Goal: Transaction & Acquisition: Purchase product/service

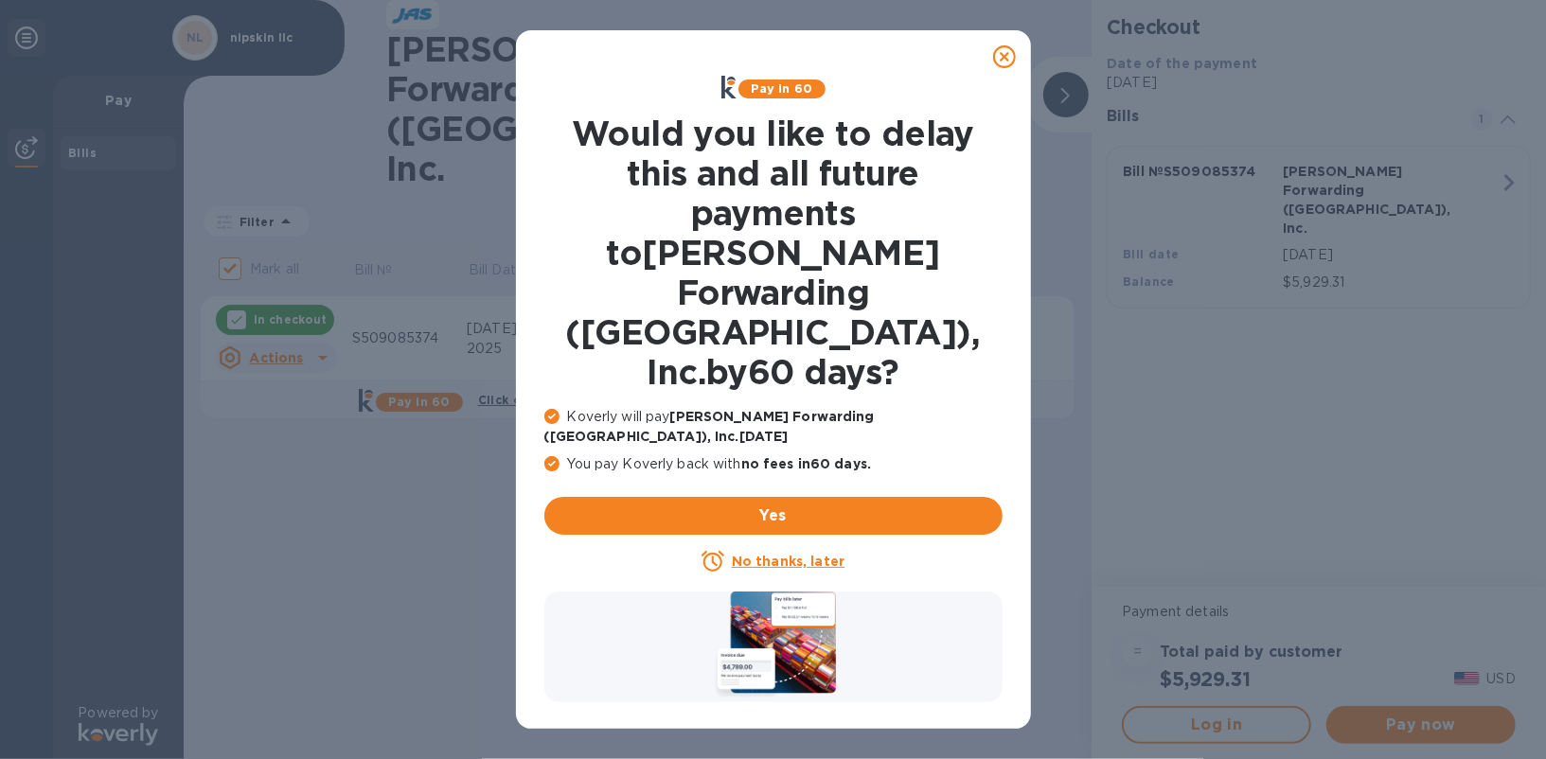
click at [815, 554] on u "No thanks, later" at bounding box center [788, 561] width 113 height 15
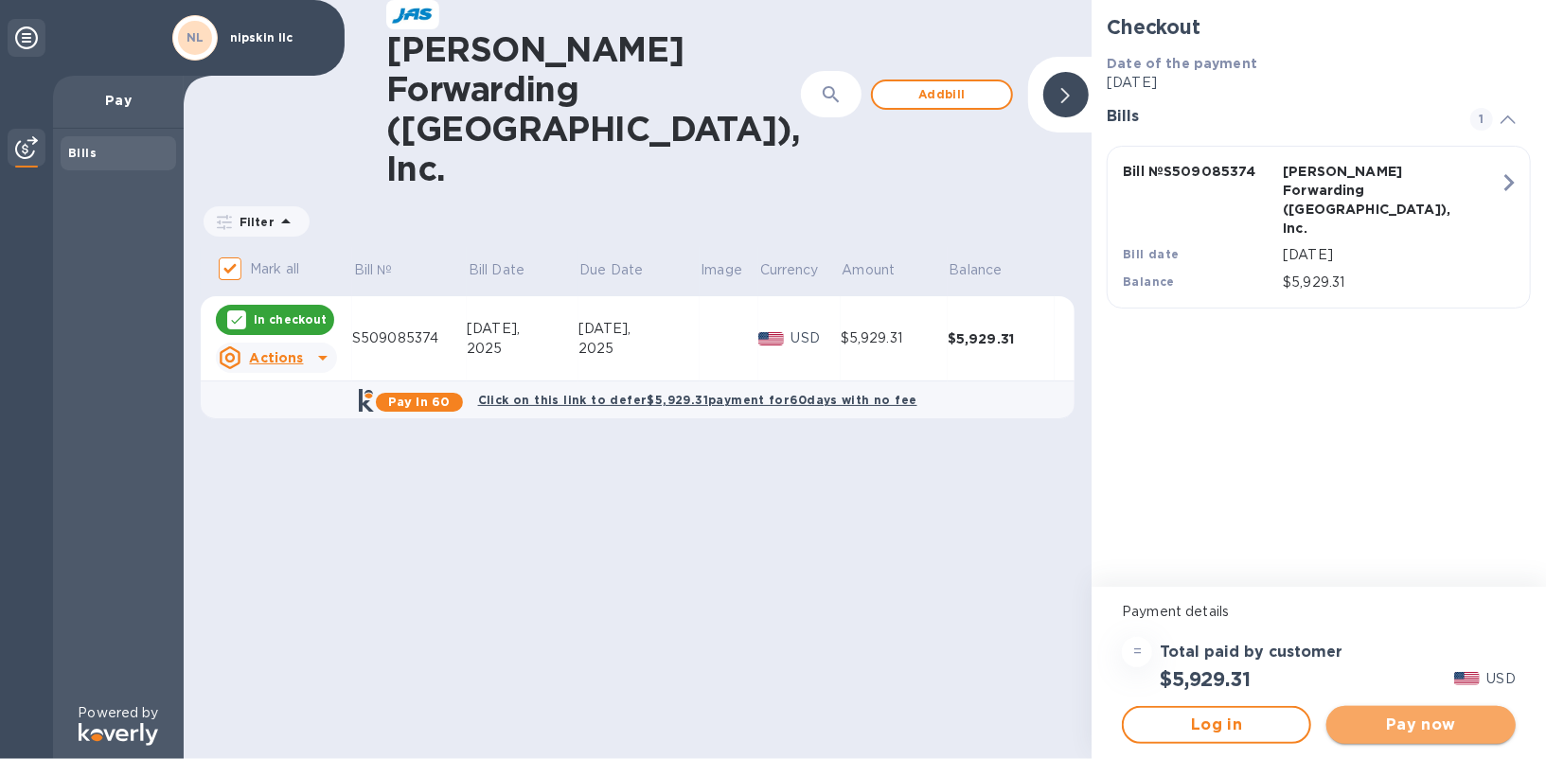
click at [1370, 722] on span "Pay now" at bounding box center [1420, 725] width 159 height 23
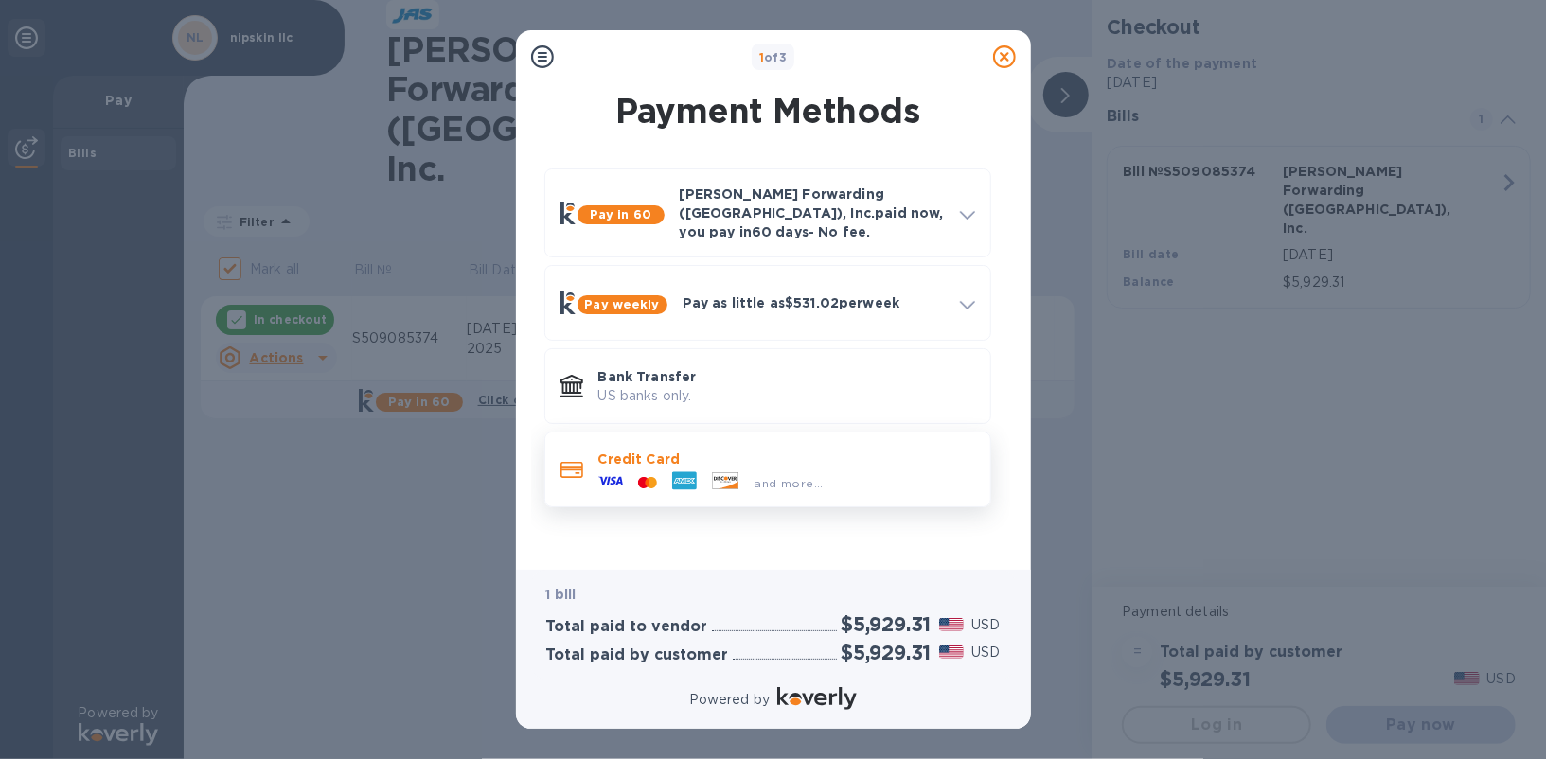
click at [715, 477] on icon at bounding box center [715, 479] width 3 height 4
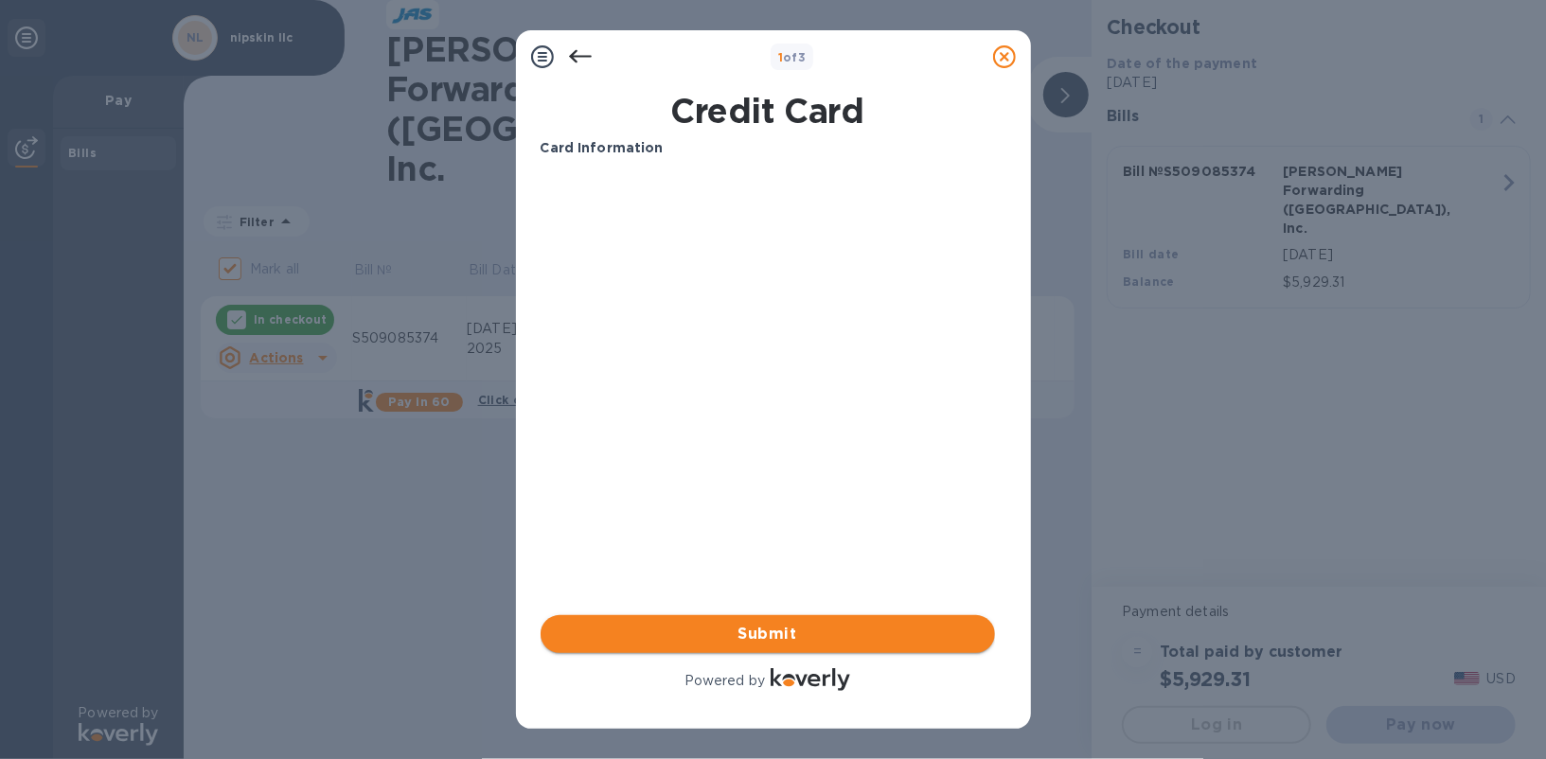
click at [770, 629] on span "Submit" at bounding box center [768, 634] width 424 height 23
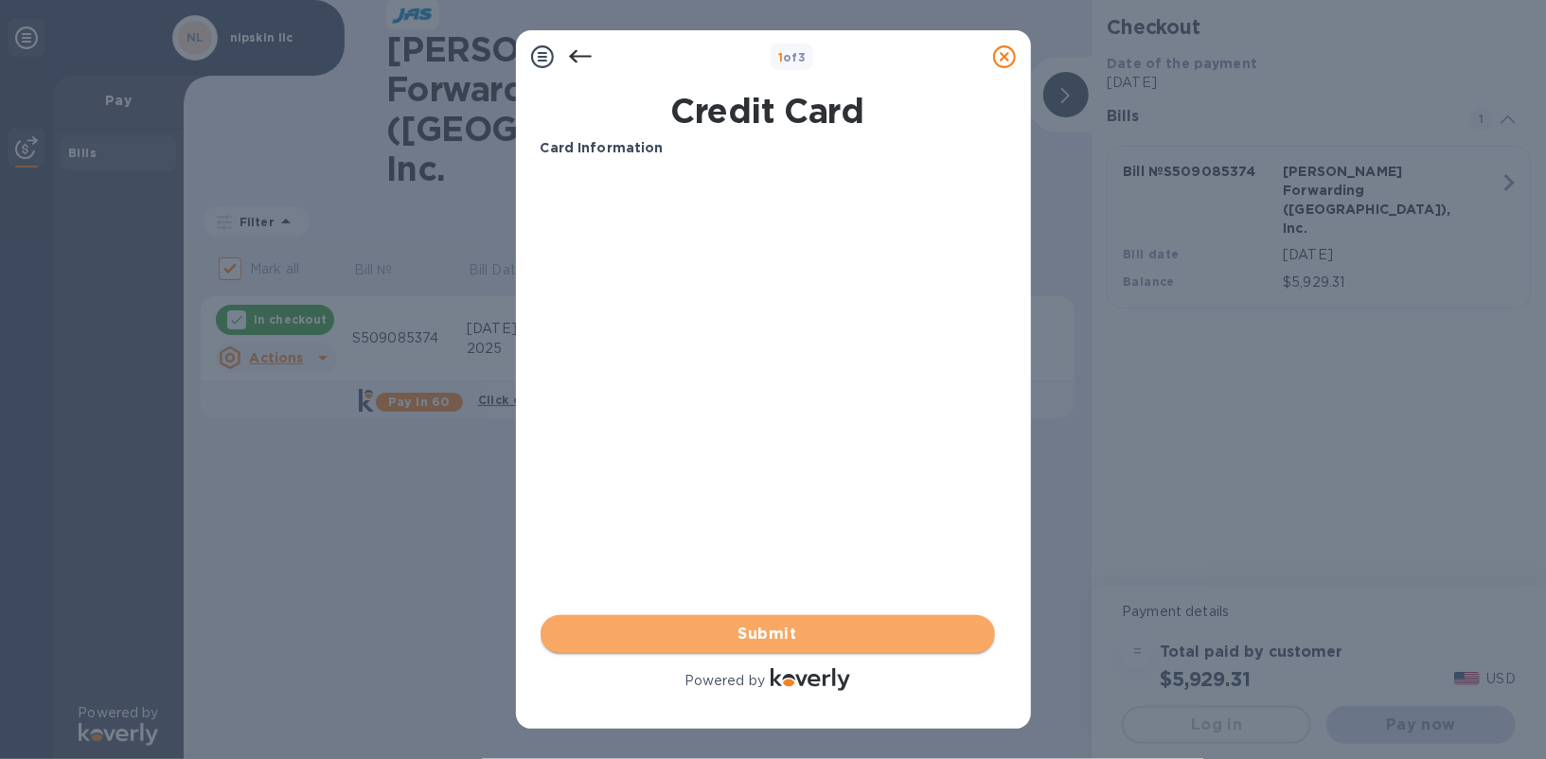
click at [743, 631] on span "Submit" at bounding box center [768, 634] width 424 height 23
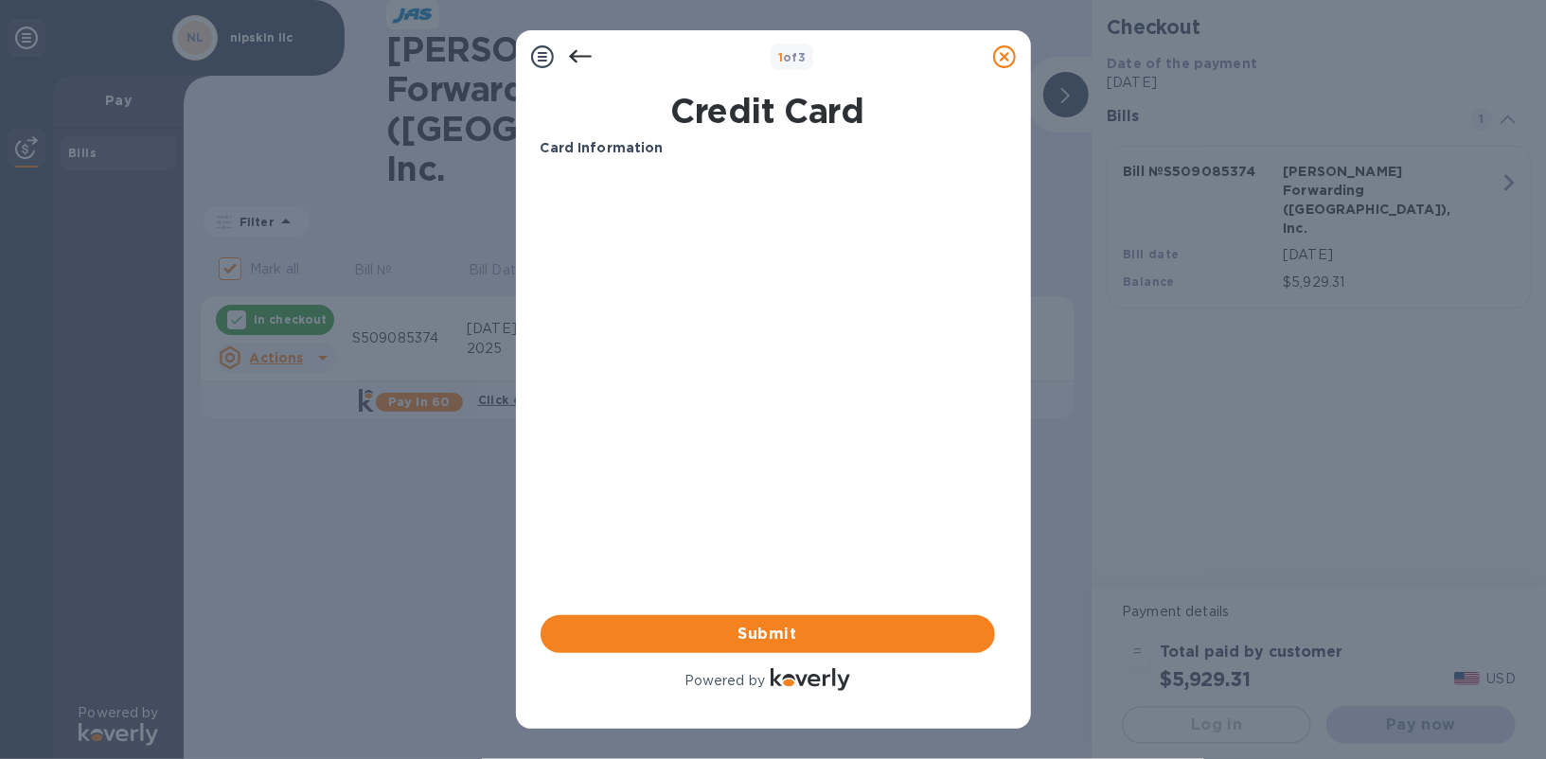
click at [617, 150] on b "Card Information" at bounding box center [601, 147] width 123 height 15
click at [572, 56] on icon at bounding box center [579, 56] width 23 height 13
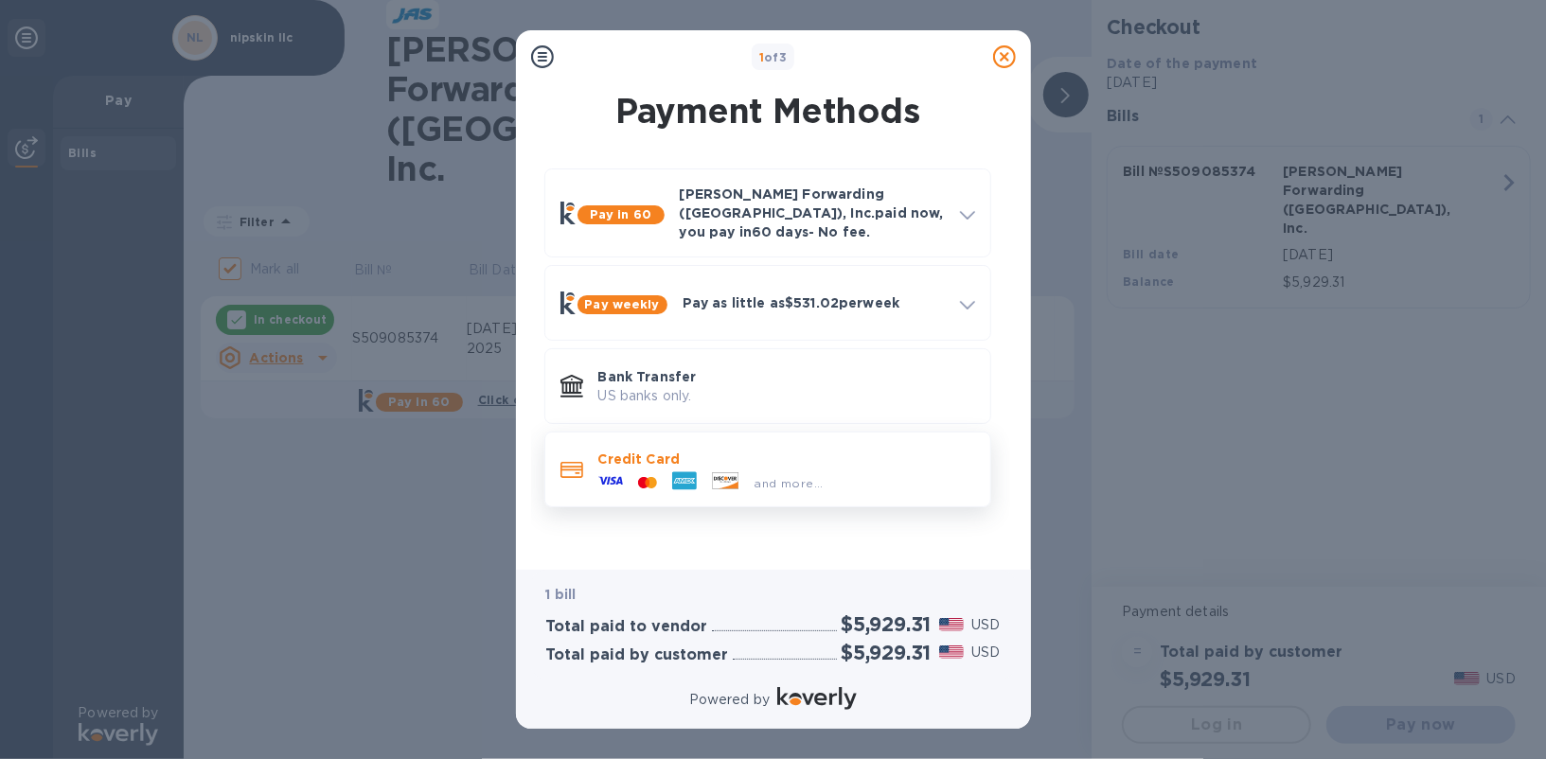
click at [770, 450] on p "Credit Card" at bounding box center [786, 459] width 377 height 19
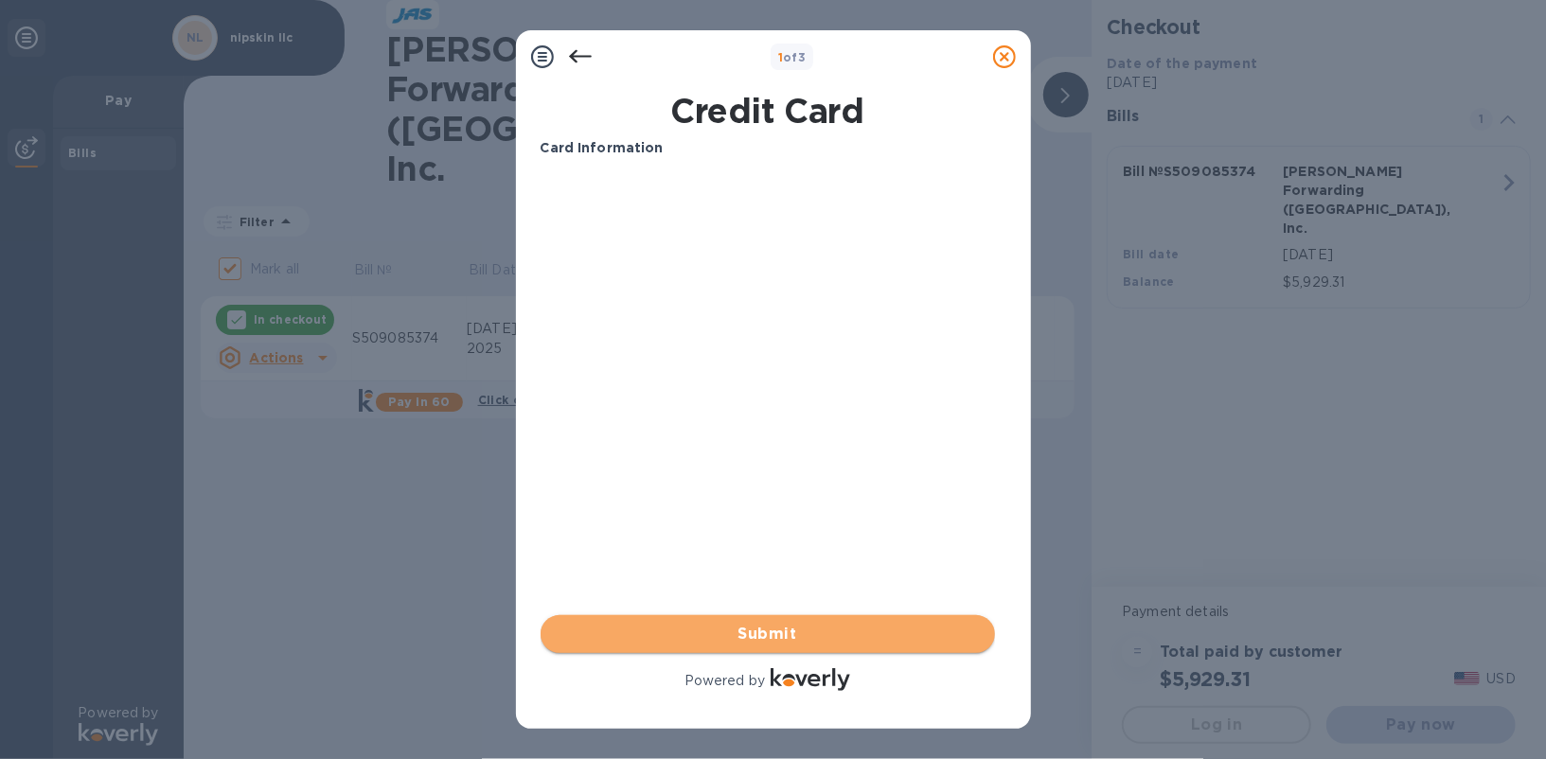
click at [711, 635] on span "Submit" at bounding box center [768, 634] width 424 height 23
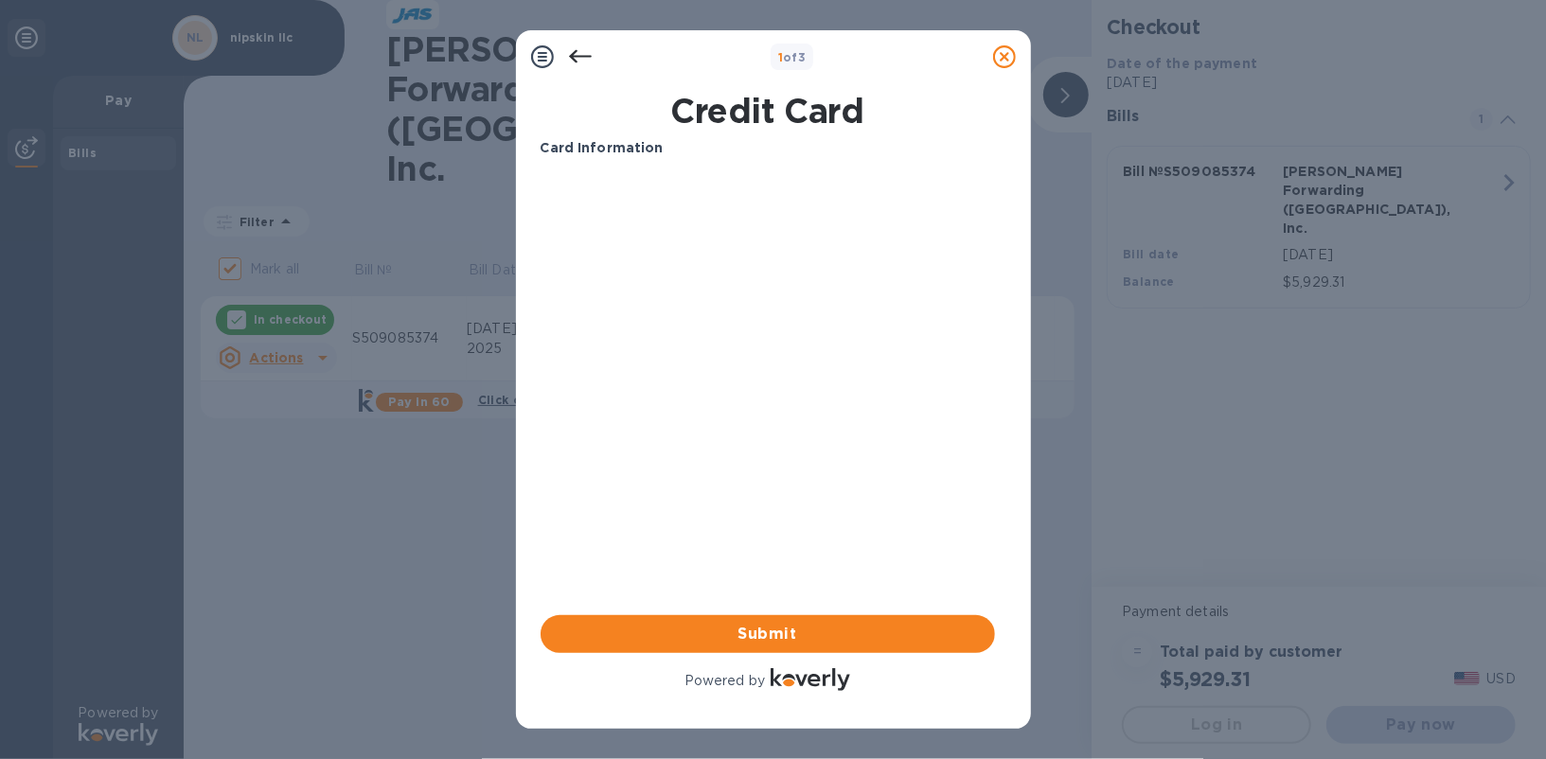
click at [571, 63] on icon at bounding box center [580, 56] width 23 height 23
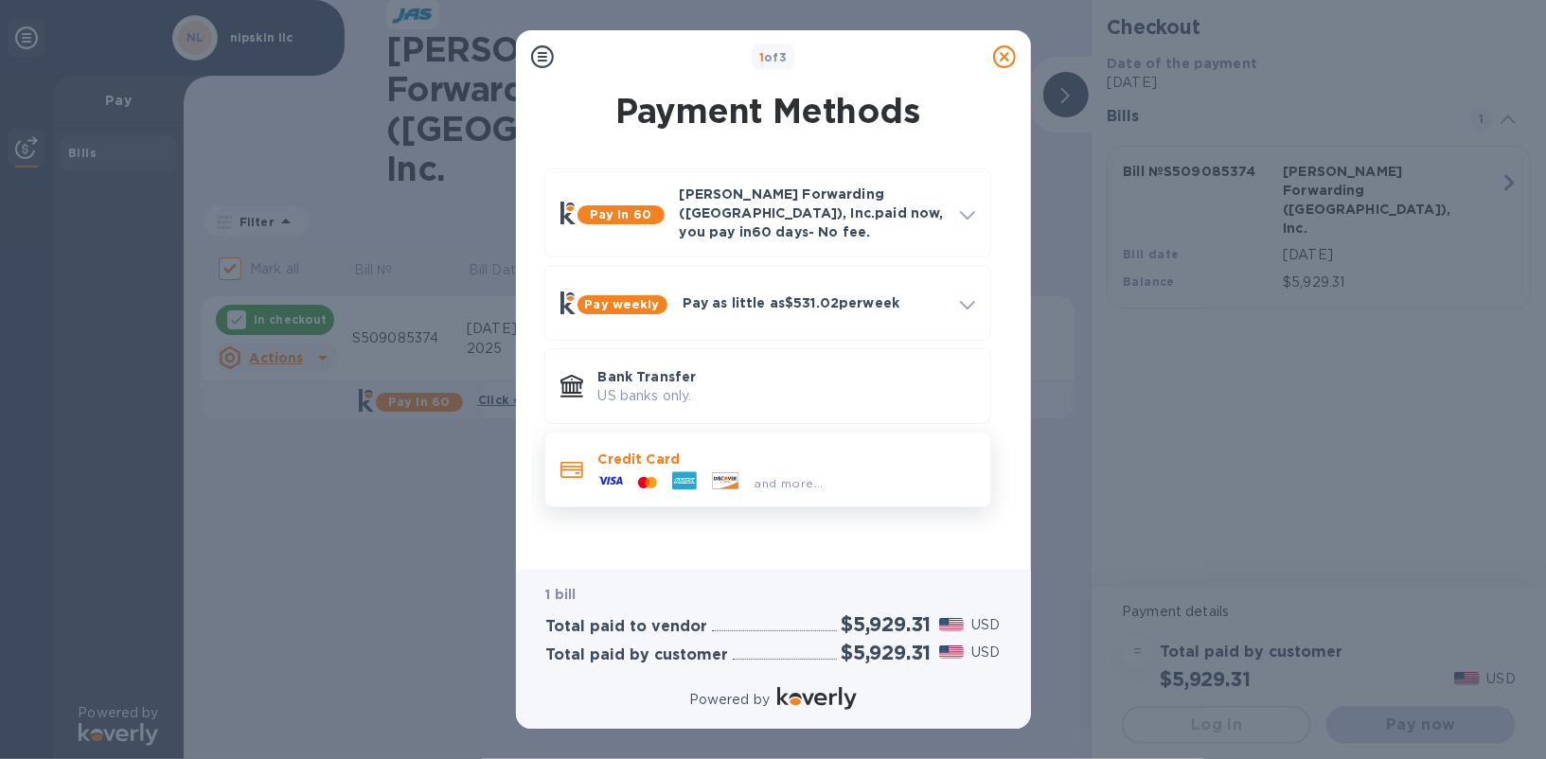
click at [651, 477] on icon at bounding box center [651, 482] width 9 height 11
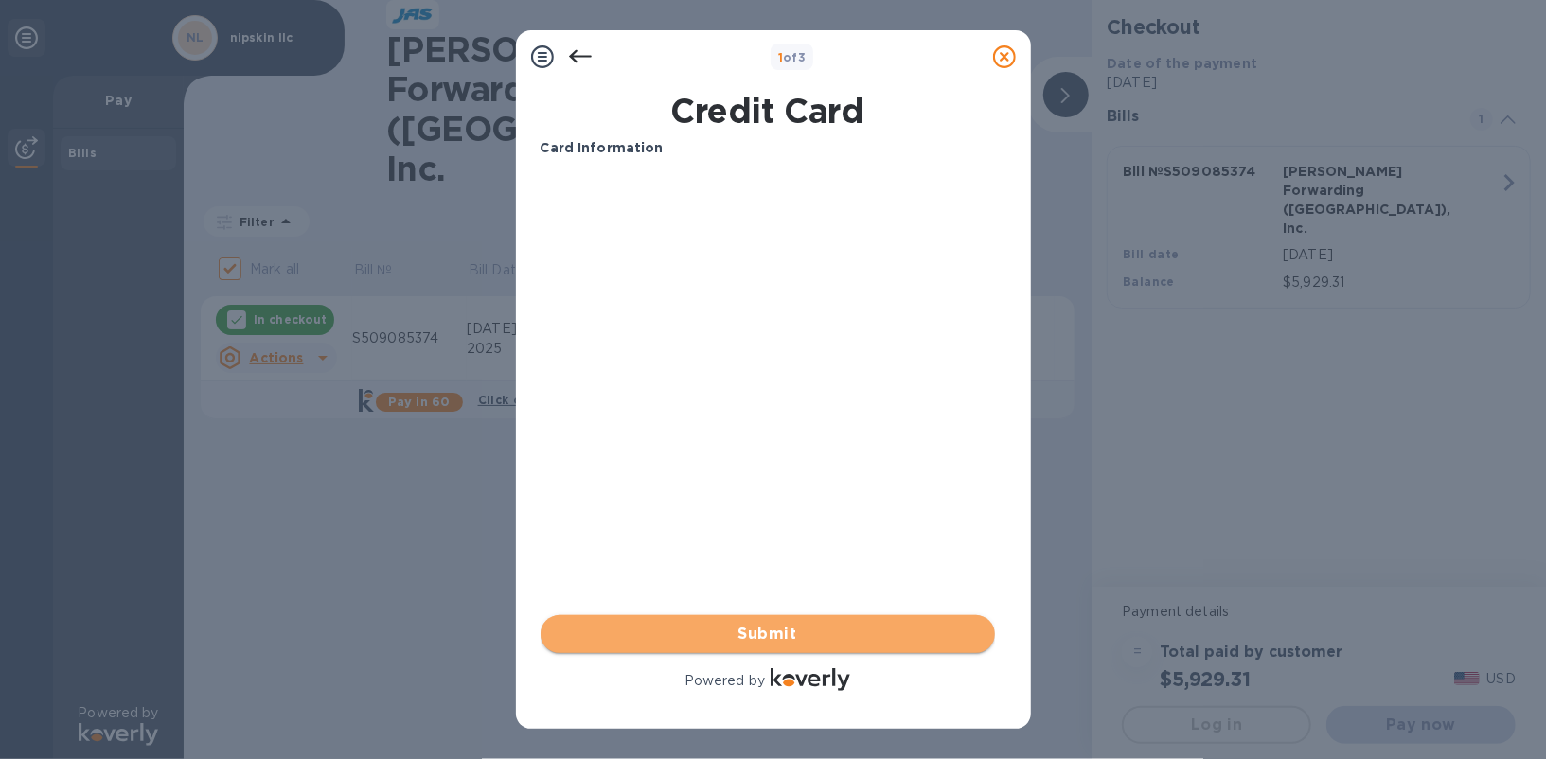
click at [763, 637] on span "Submit" at bounding box center [768, 634] width 424 height 23
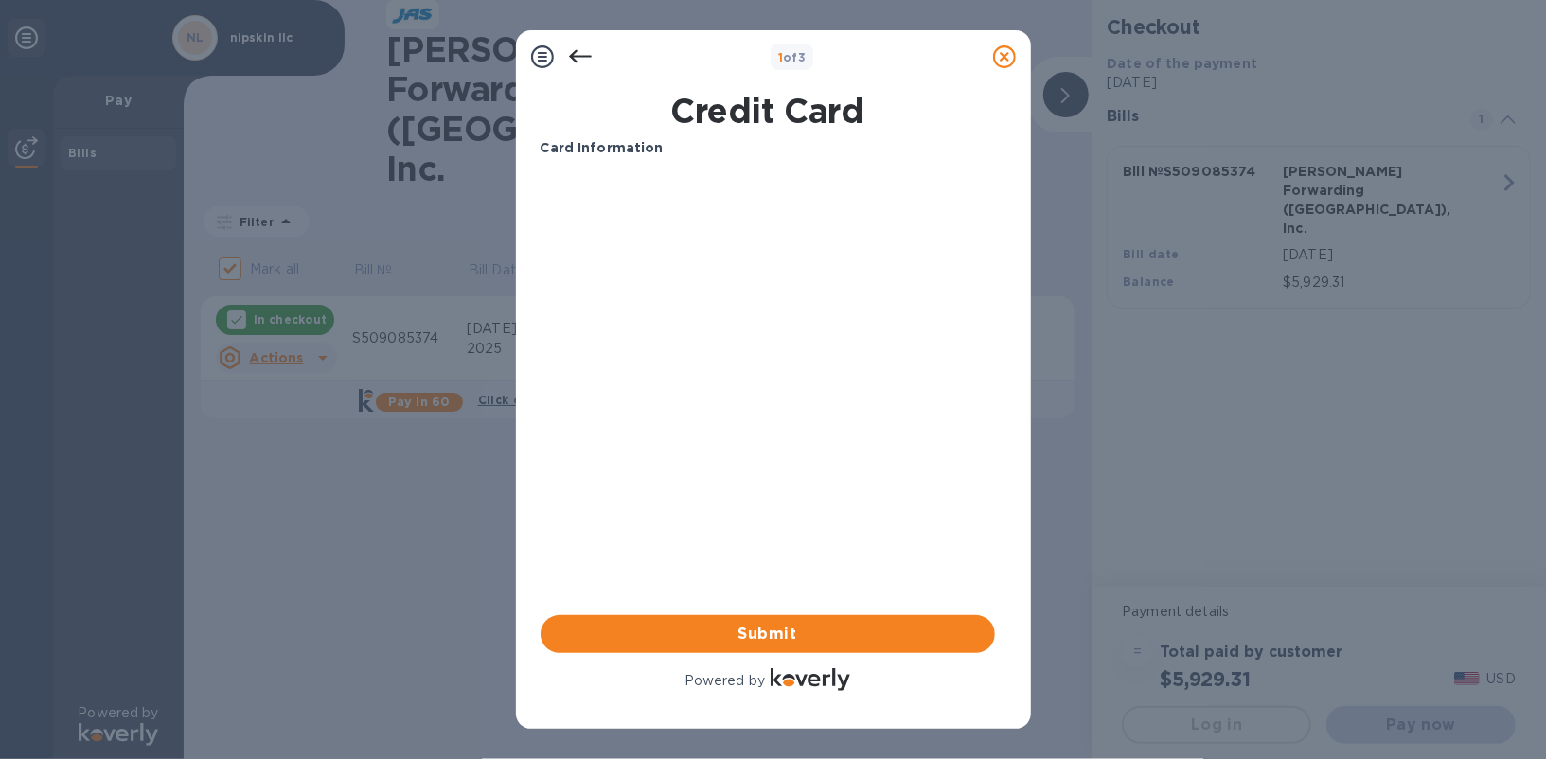
click at [584, 57] on icon at bounding box center [579, 56] width 23 height 13
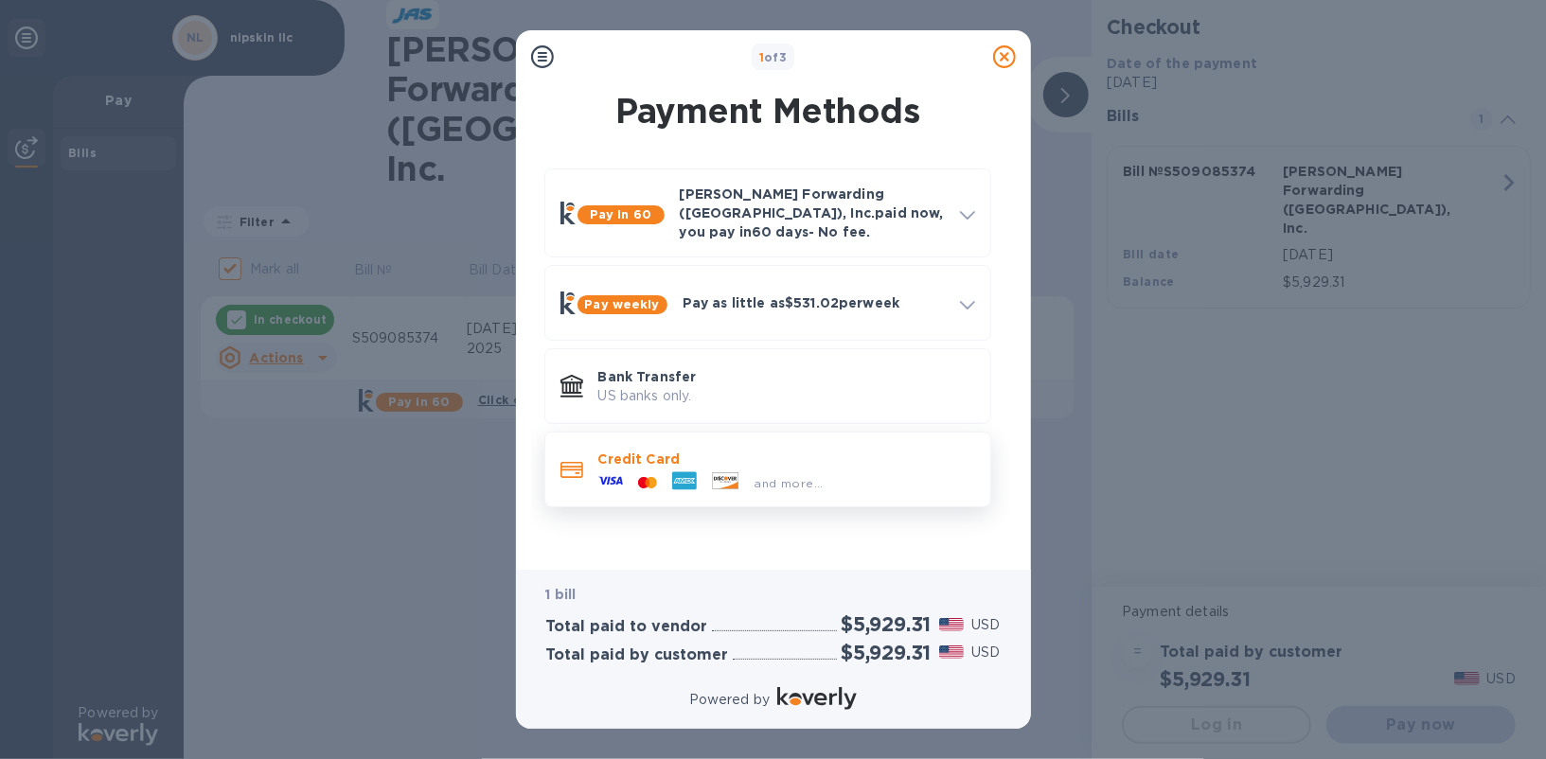
click at [623, 450] on p "Credit Card" at bounding box center [786, 459] width 377 height 19
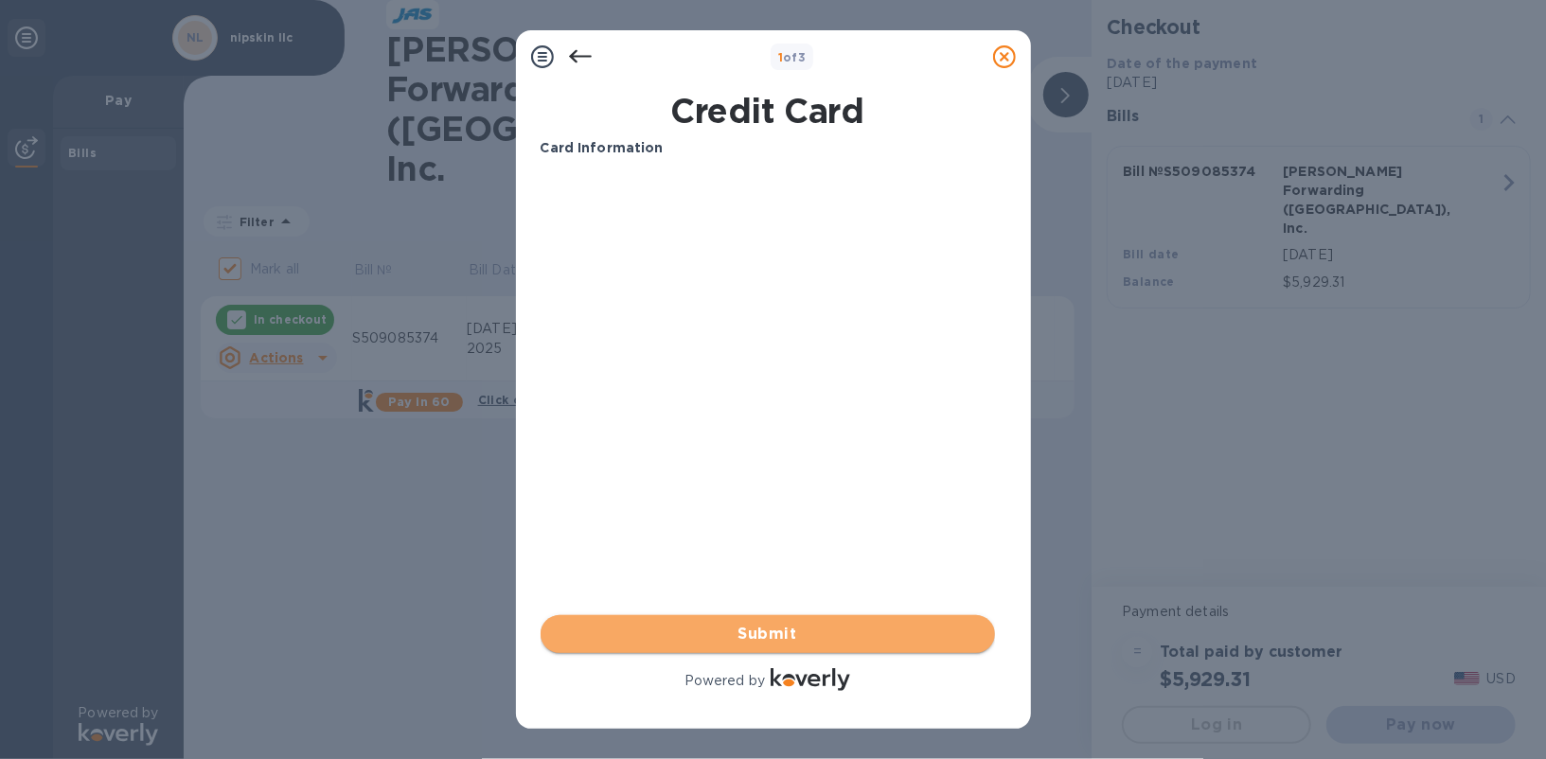
click at [676, 634] on span "Submit" at bounding box center [768, 634] width 424 height 23
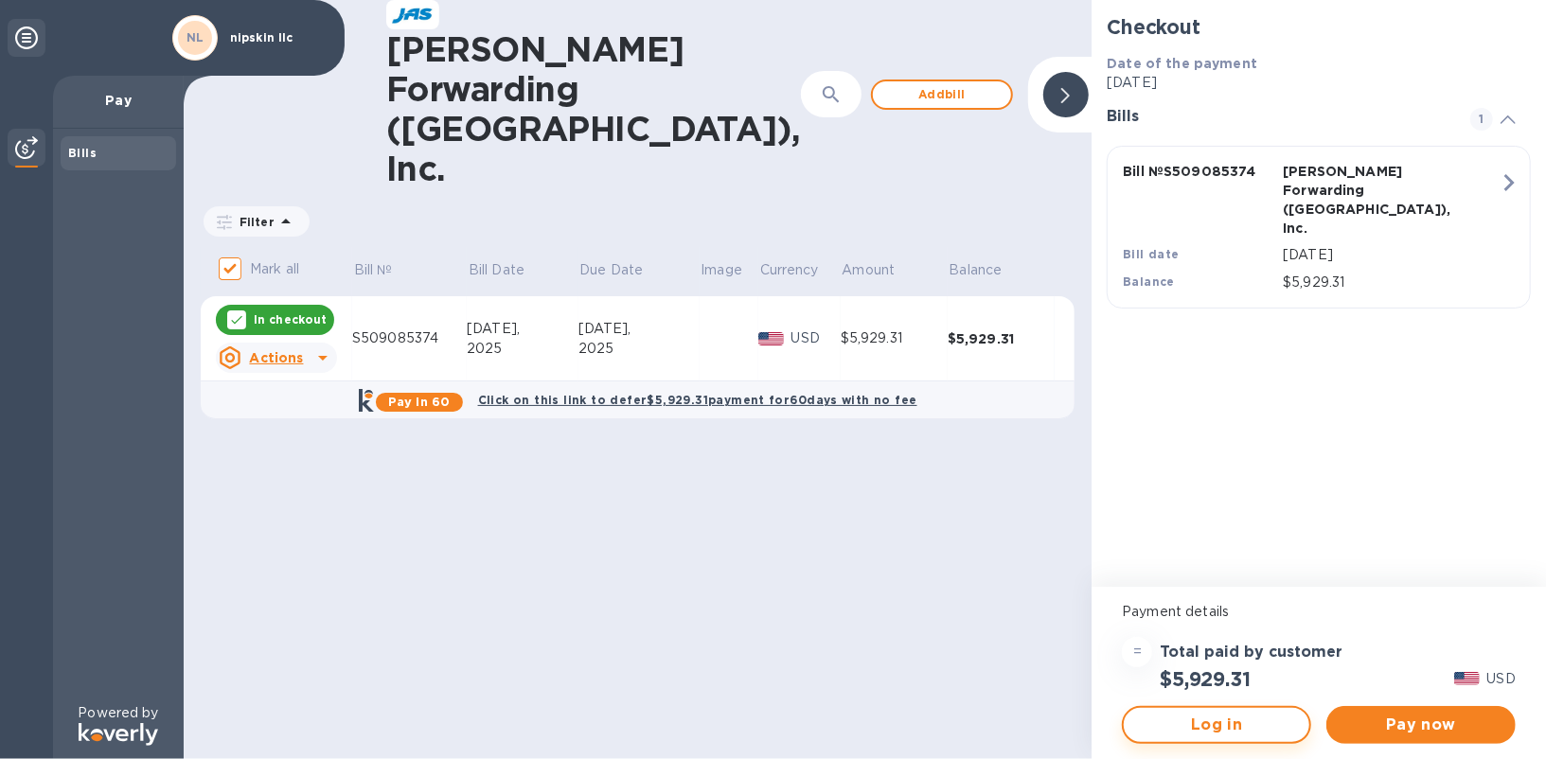
click at [1275, 726] on span "Log in" at bounding box center [1216, 725] width 155 height 23
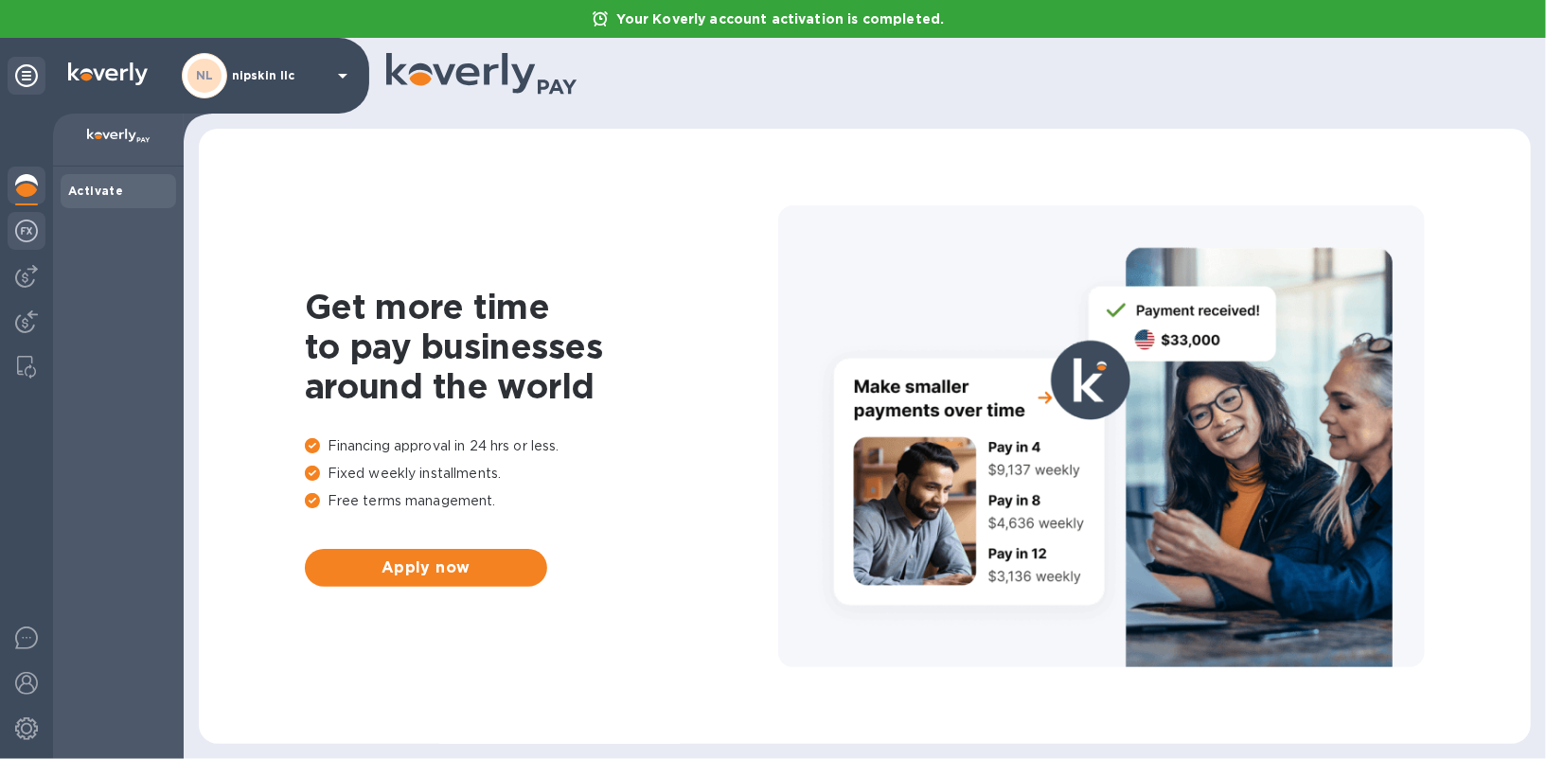
click at [17, 246] on div at bounding box center [27, 233] width 38 height 42
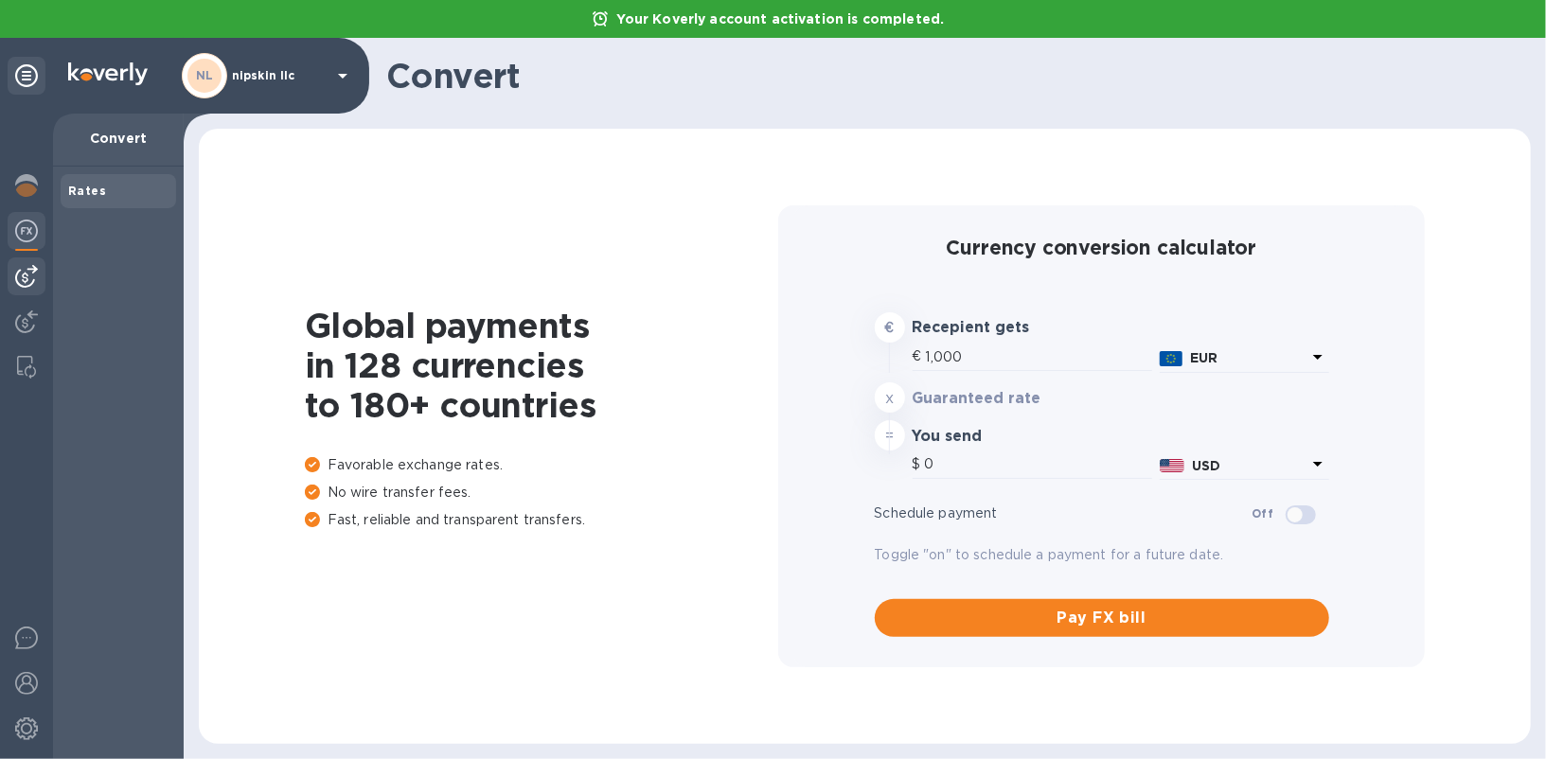
click at [27, 286] on img at bounding box center [26, 276] width 23 height 23
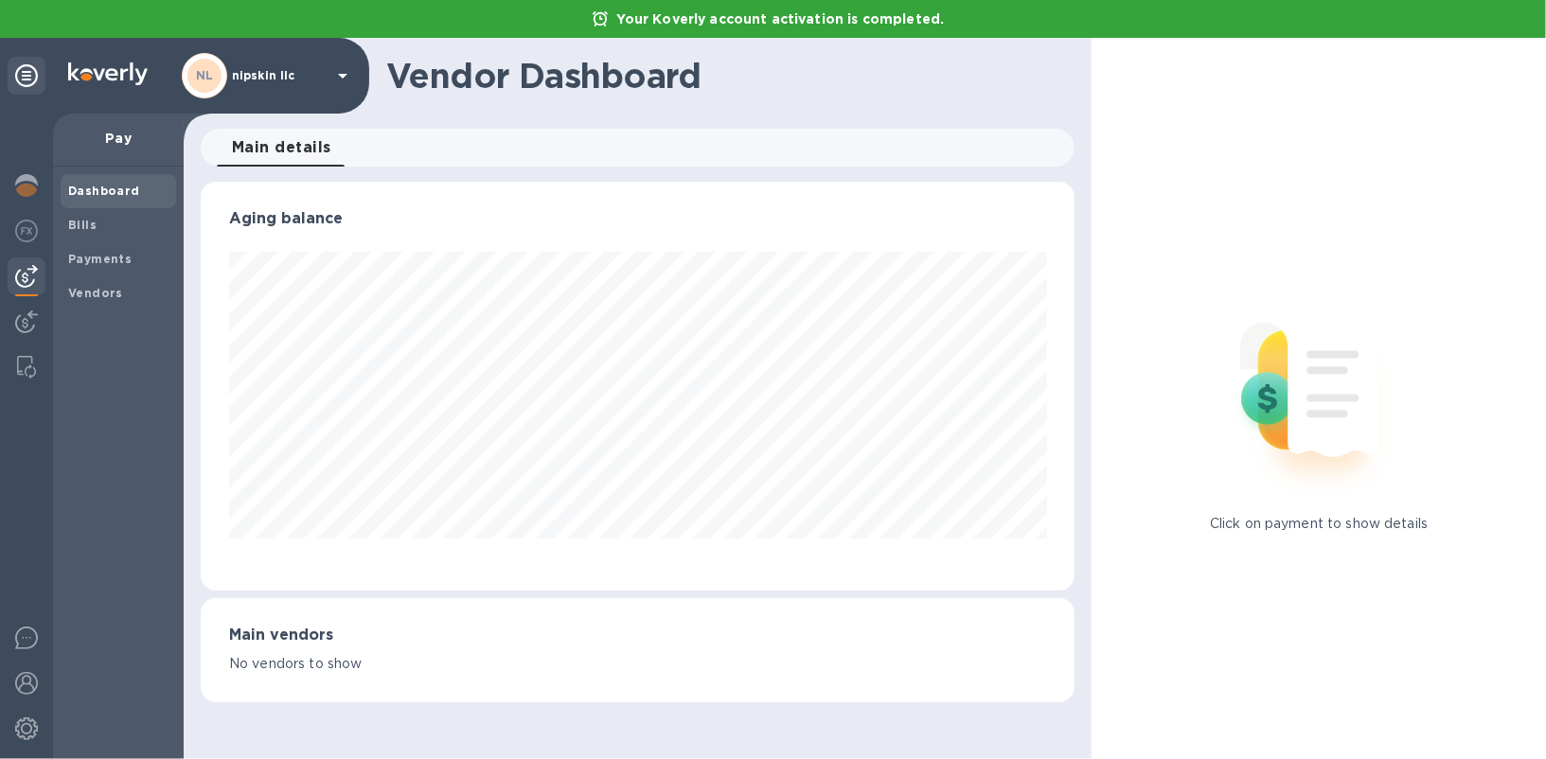
scroll to position [408, 874]
click at [28, 319] on img at bounding box center [26, 321] width 23 height 23
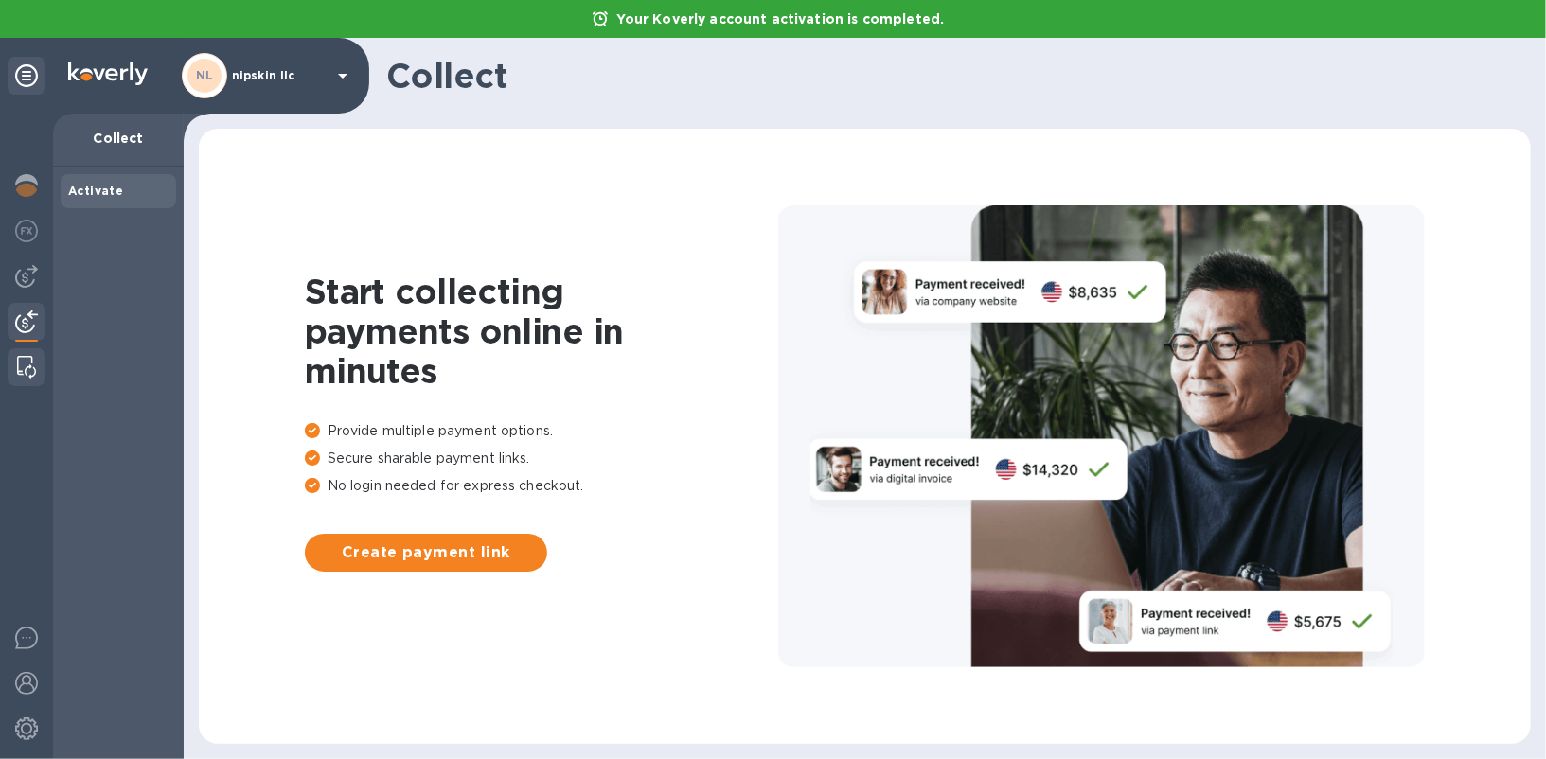
click at [32, 369] on img at bounding box center [26, 367] width 19 height 23
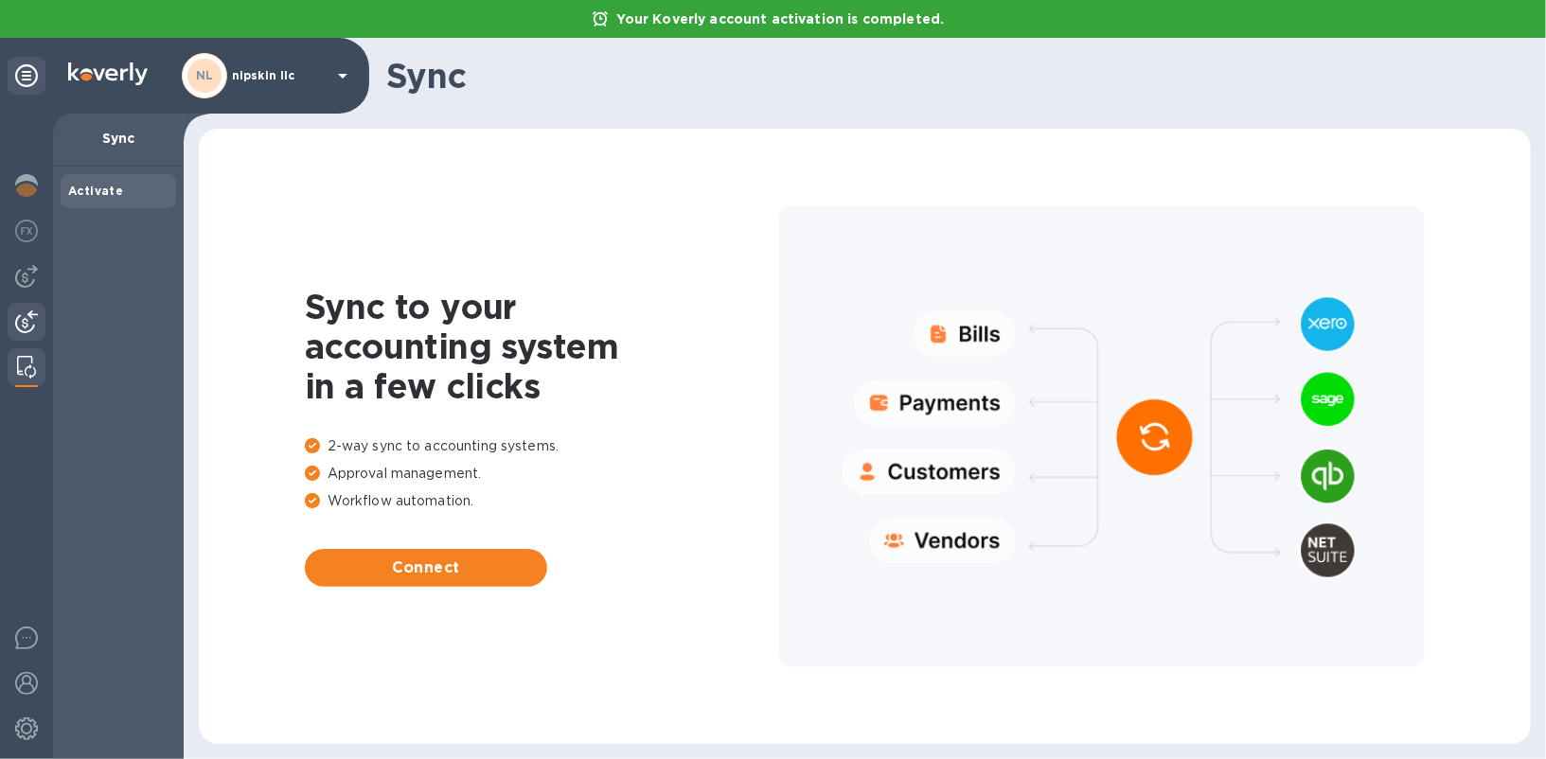
click at [29, 327] on img at bounding box center [26, 321] width 23 height 23
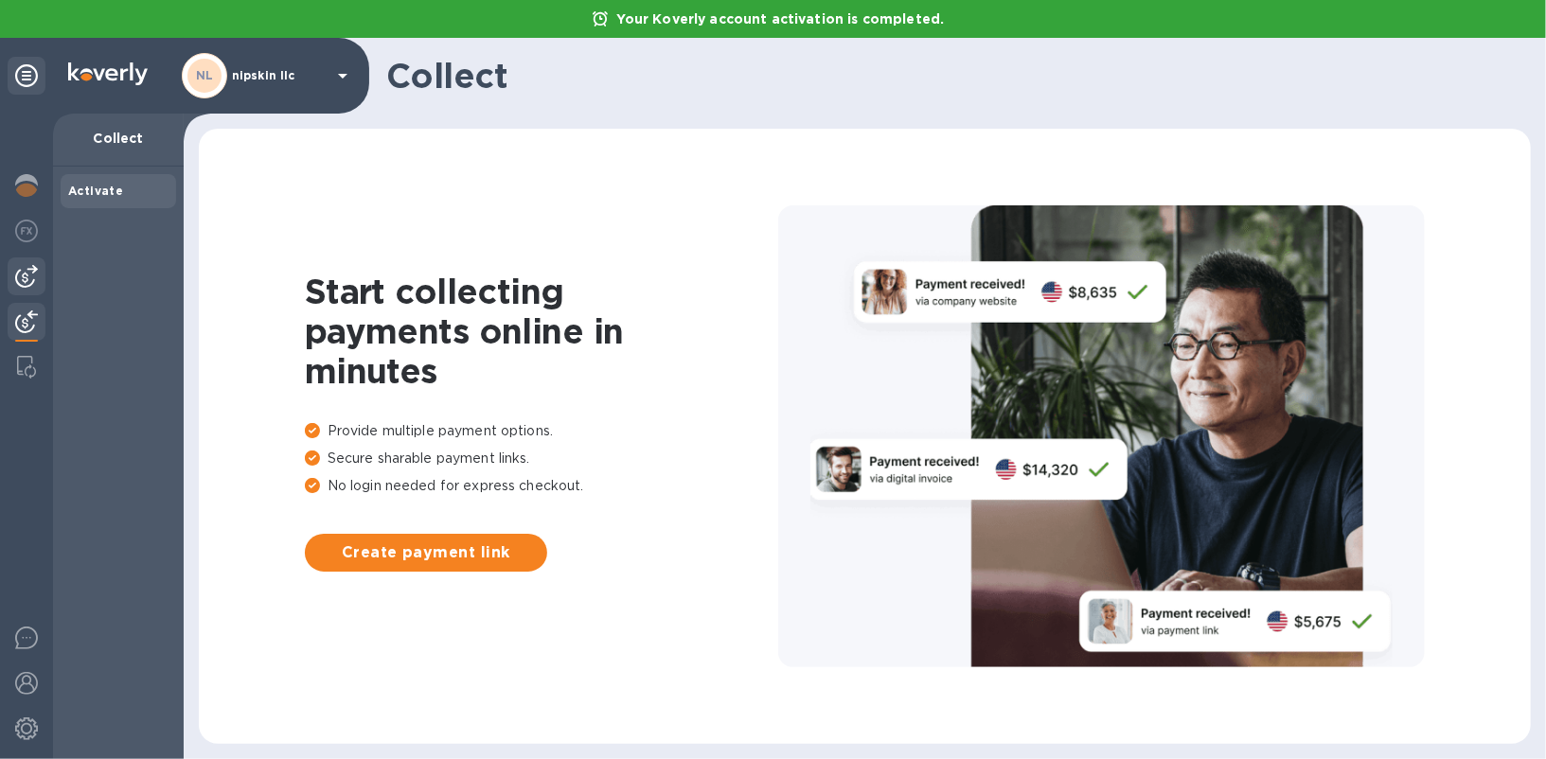
click at [29, 276] on img at bounding box center [26, 276] width 23 height 23
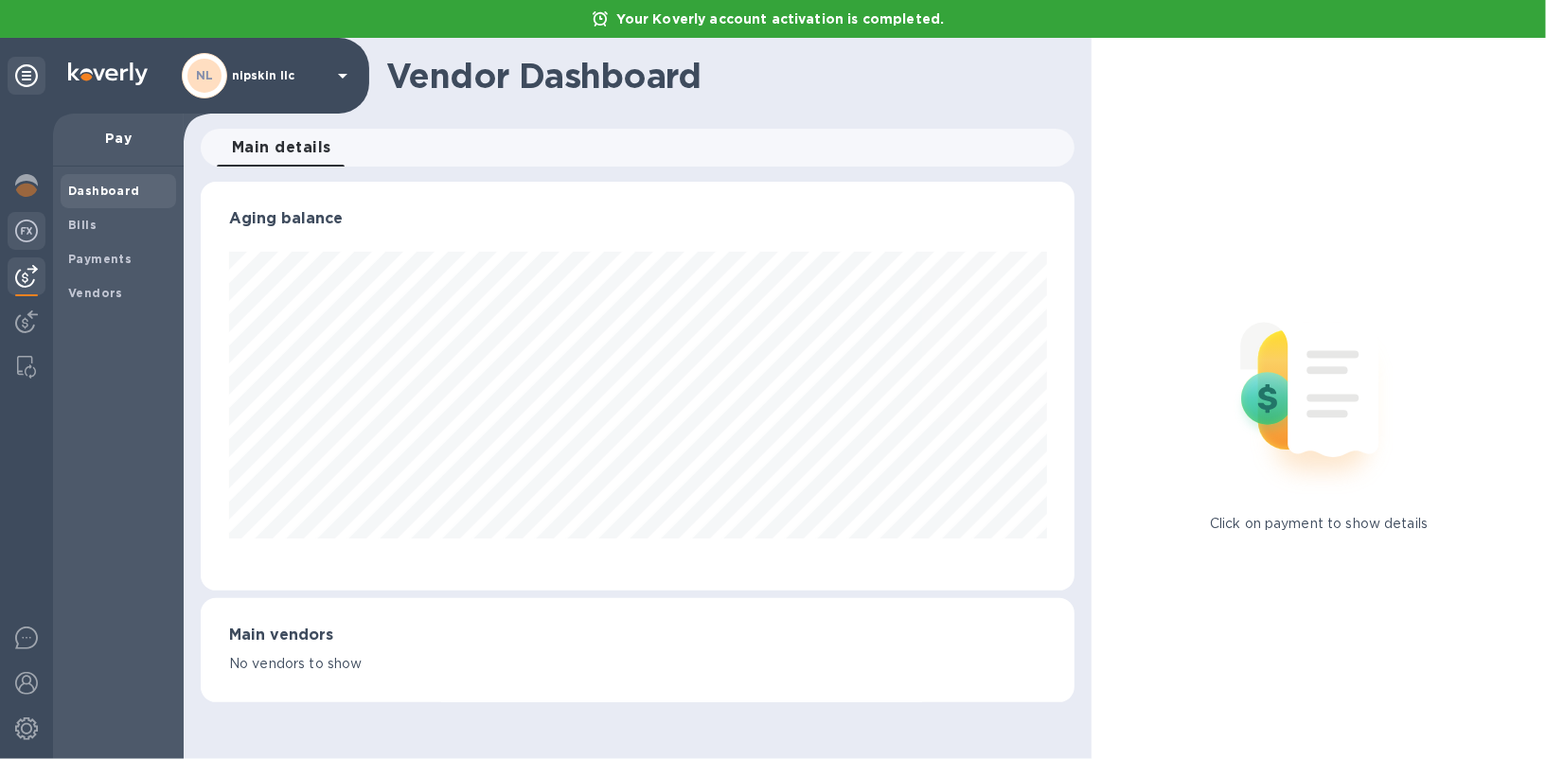
scroll to position [408, 874]
click at [78, 221] on b "Bills" at bounding box center [82, 225] width 28 height 14
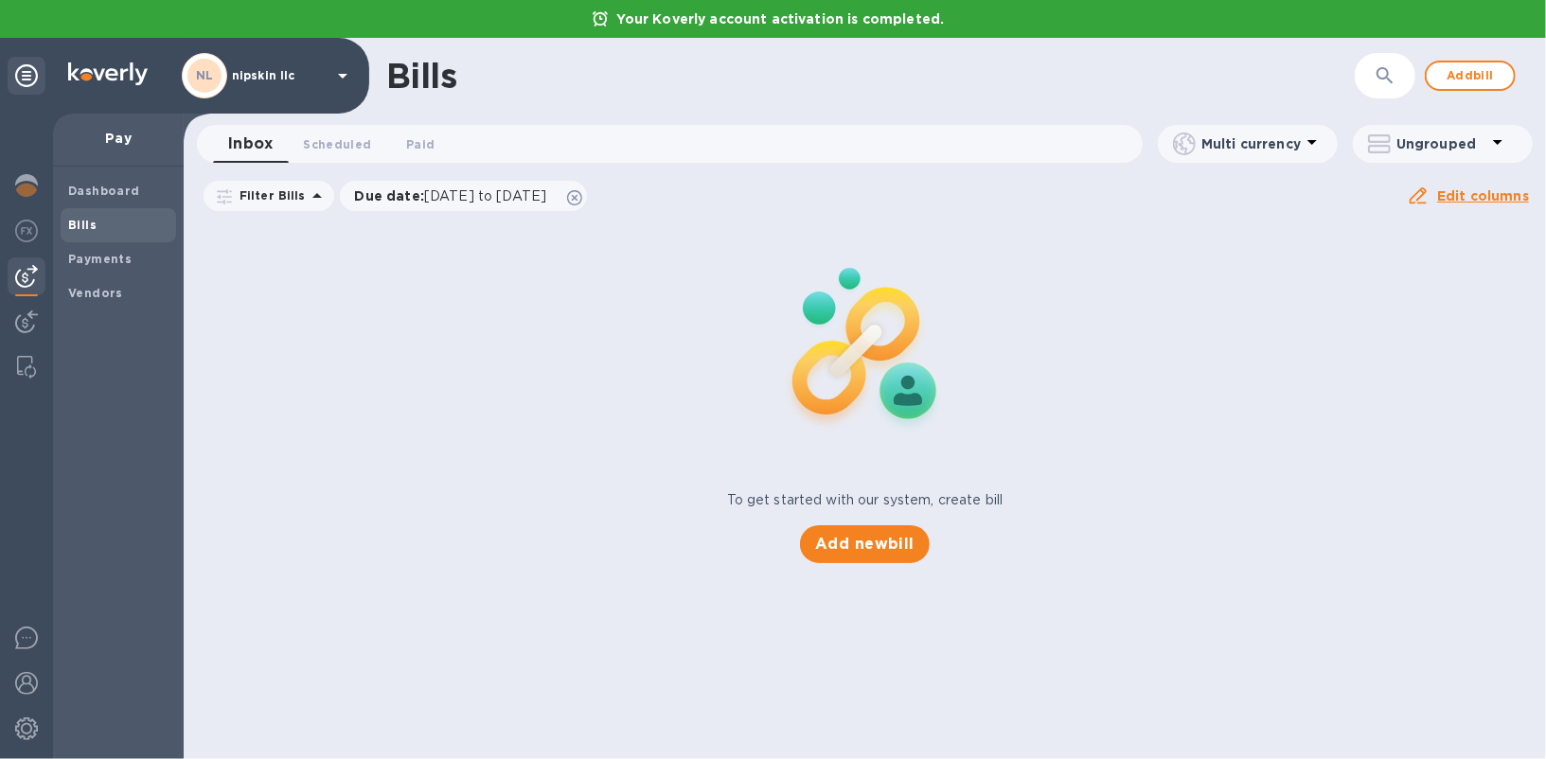
click at [283, 298] on div "To get started with our system, create bill Add new bill" at bounding box center [864, 392] width 1377 height 357
click at [105, 256] on b "Payments" at bounding box center [99, 259] width 63 height 14
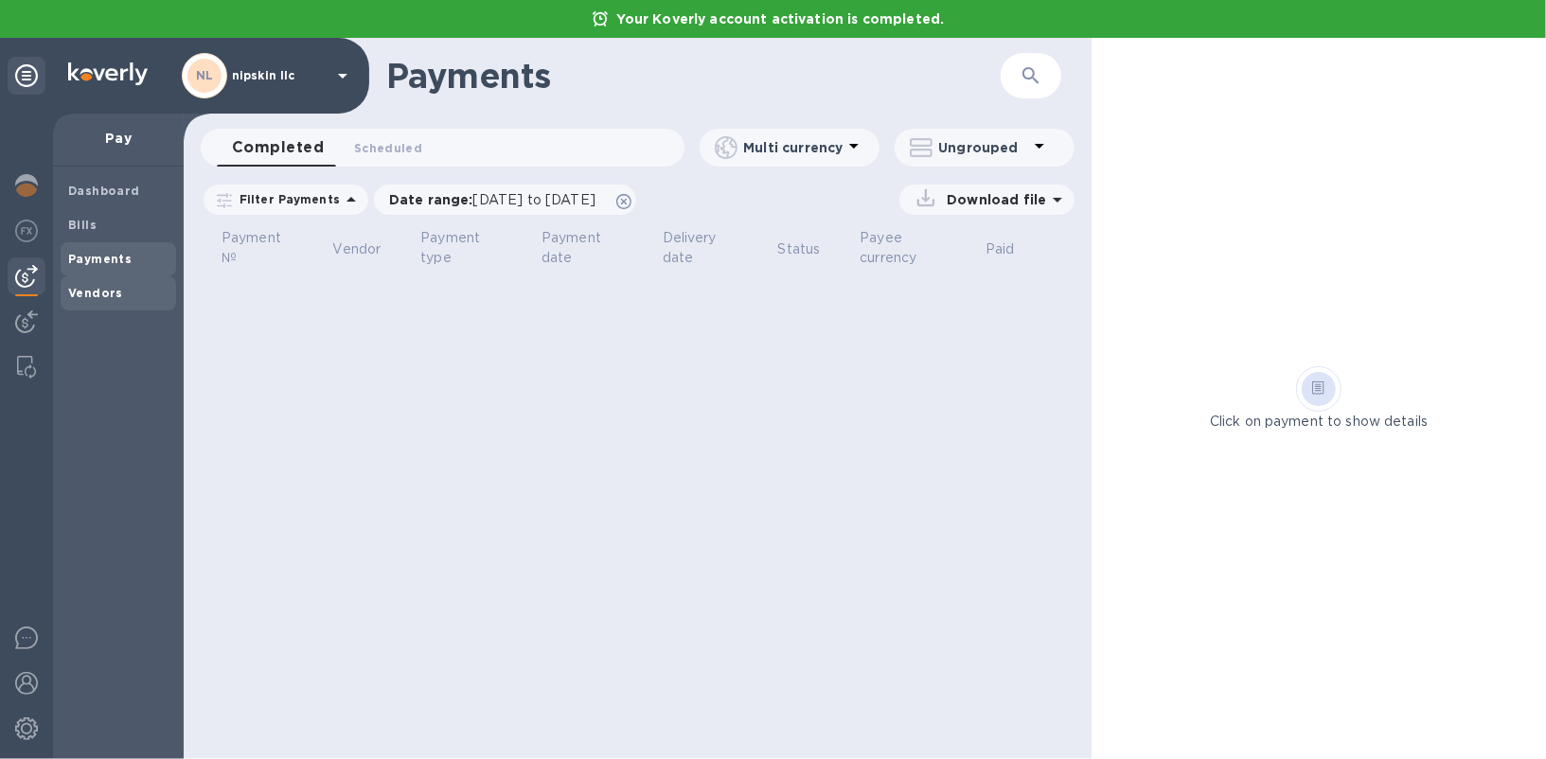
click at [134, 284] on span "Vendors" at bounding box center [118, 293] width 100 height 19
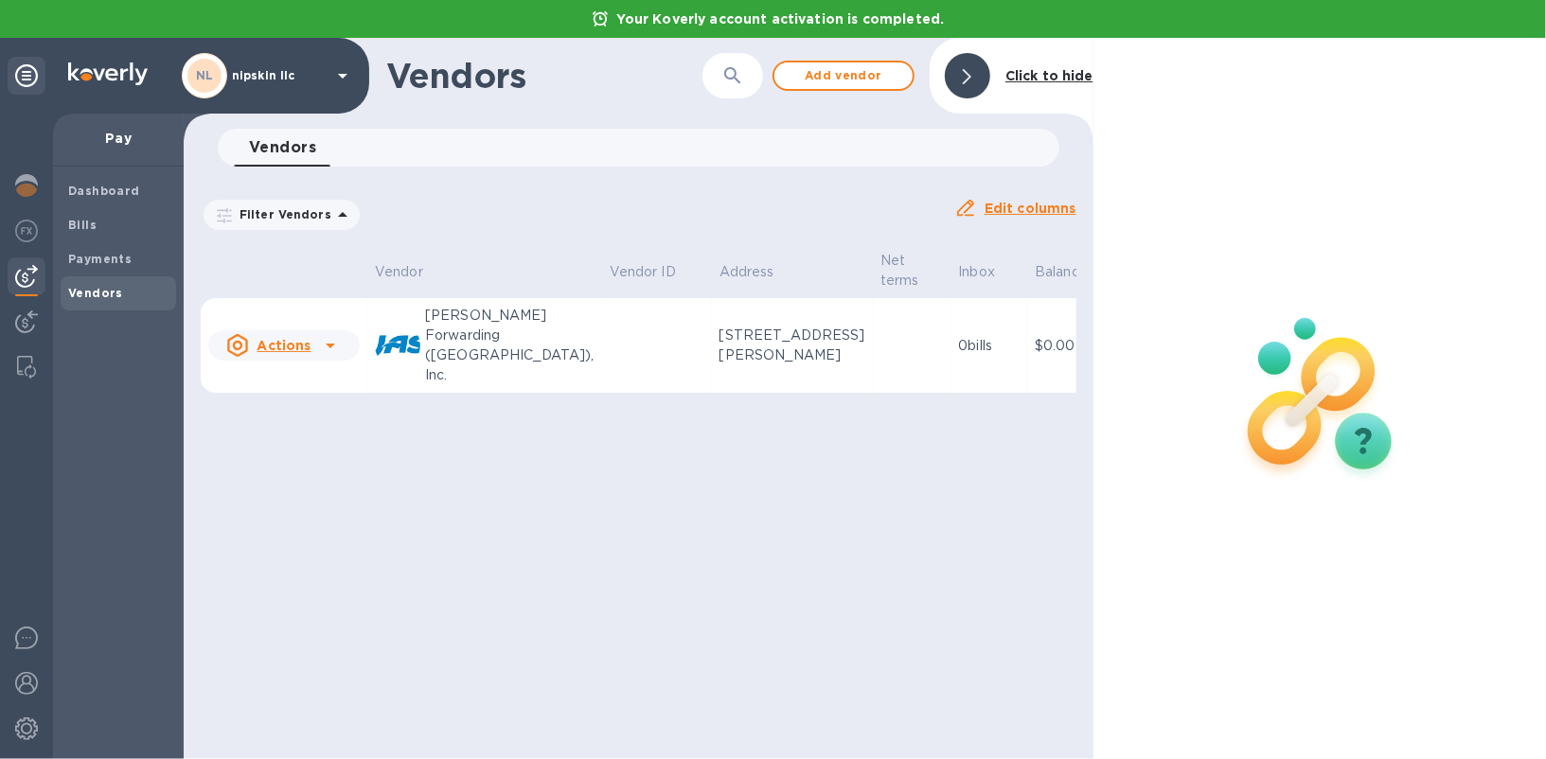
click at [508, 346] on td "[PERSON_NAME] Forwarding ([GEOGRAPHIC_DATA]), Inc." at bounding box center [484, 346] width 235 height 96
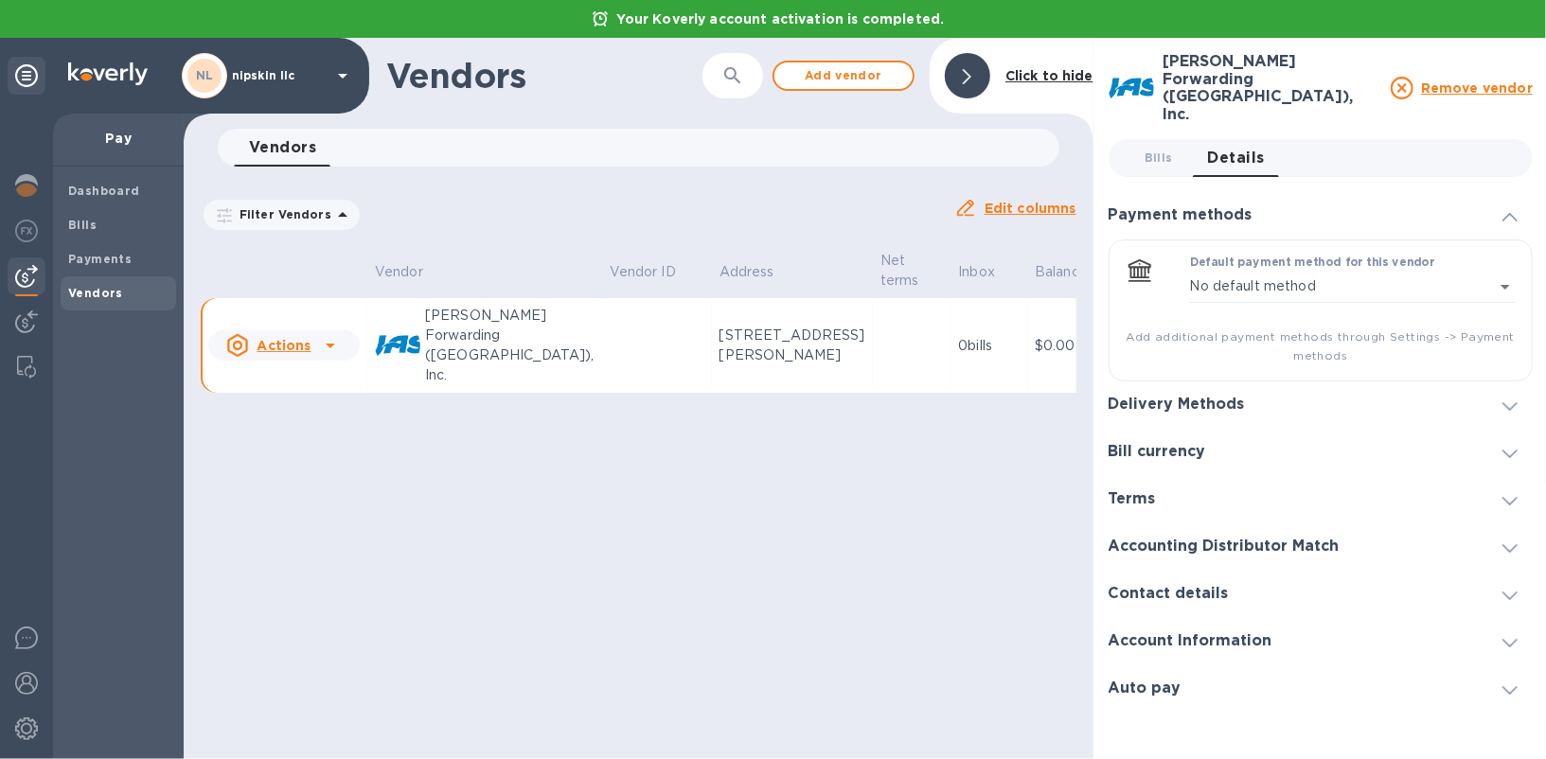
click at [1159, 443] on h3 "Bill currency" at bounding box center [1156, 452] width 97 height 18
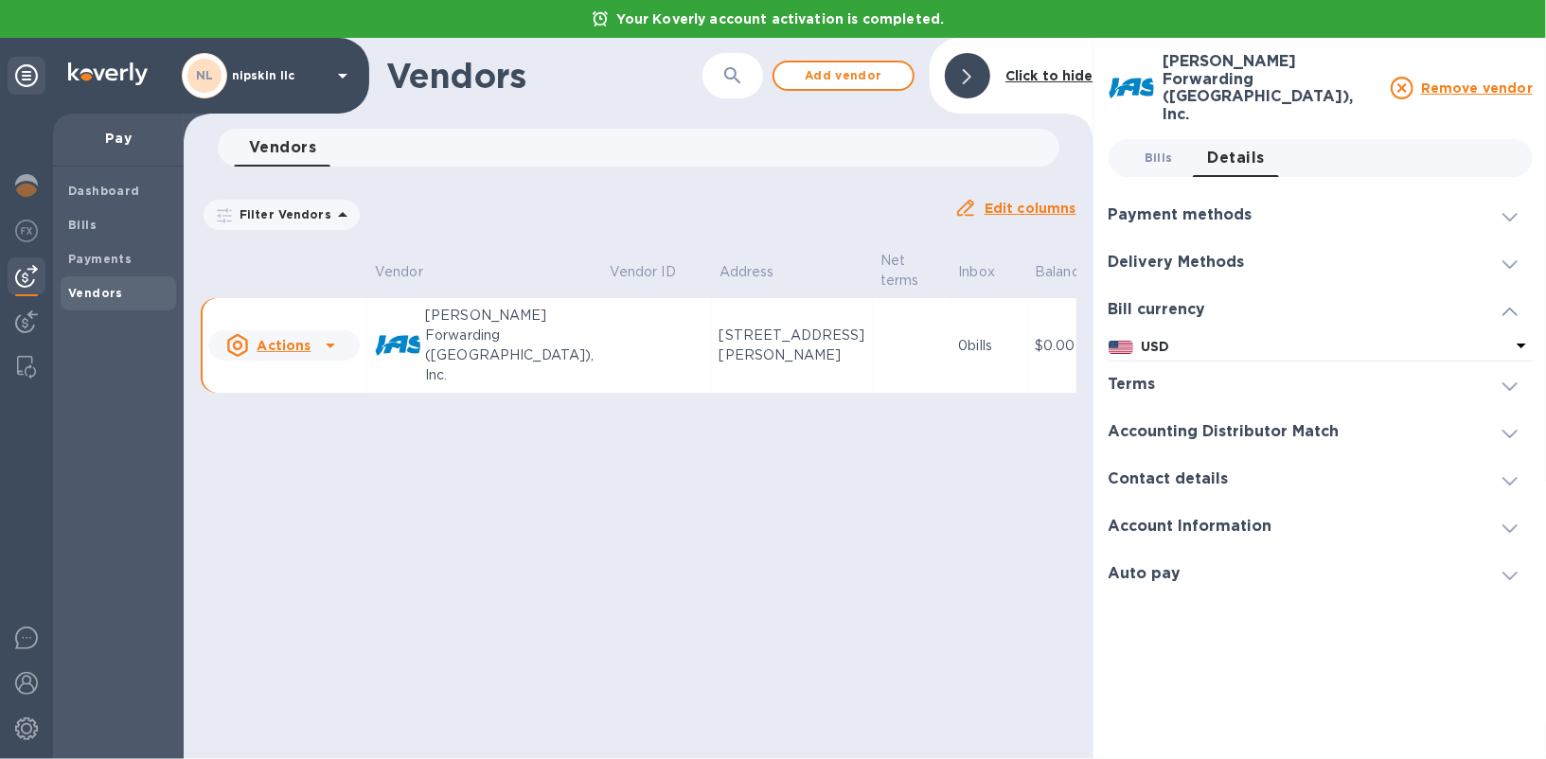
click at [1153, 148] on span "Bills 0" at bounding box center [1158, 158] width 28 height 20
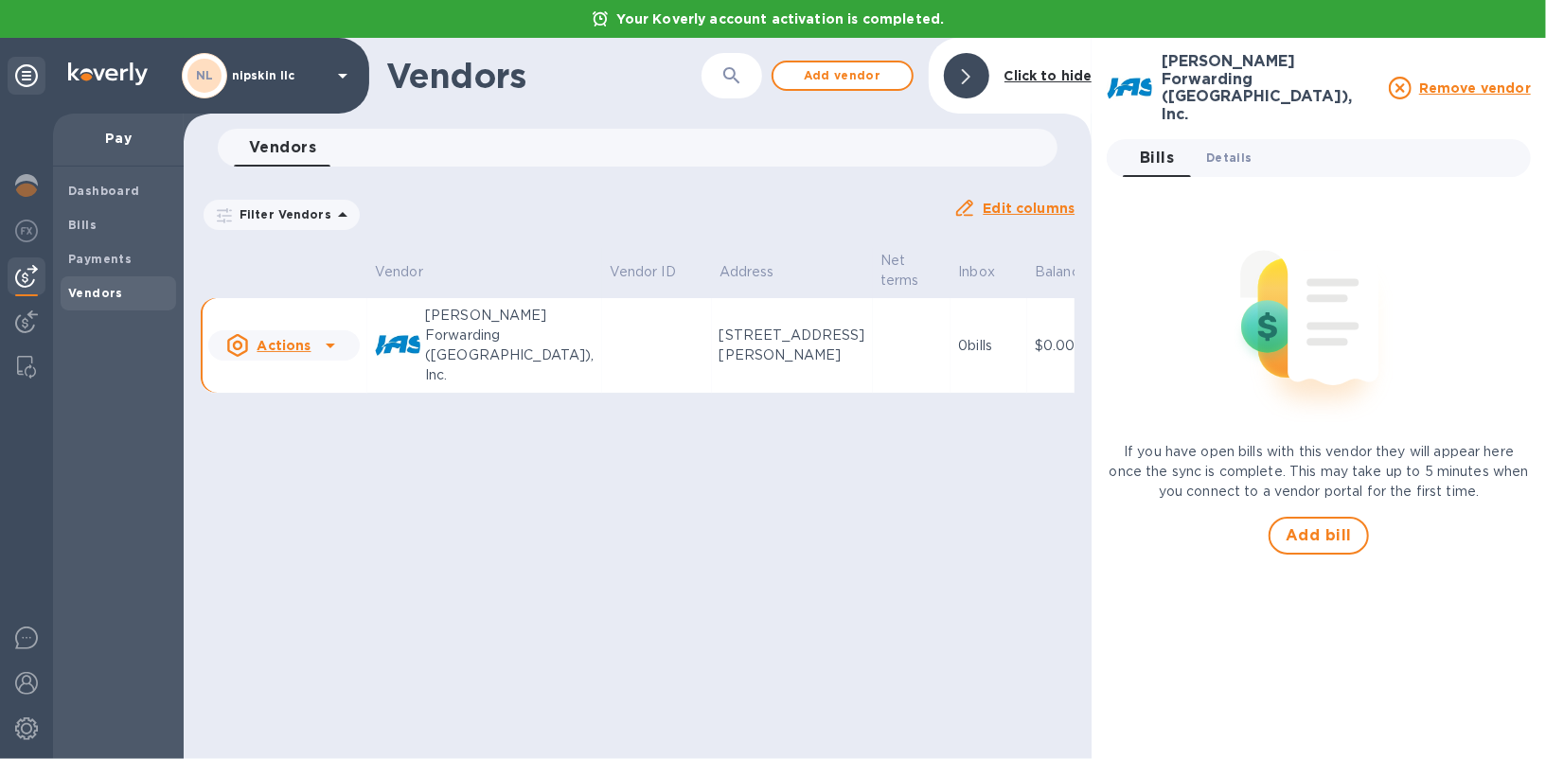
click at [1232, 148] on span "Details 0" at bounding box center [1228, 158] width 45 height 20
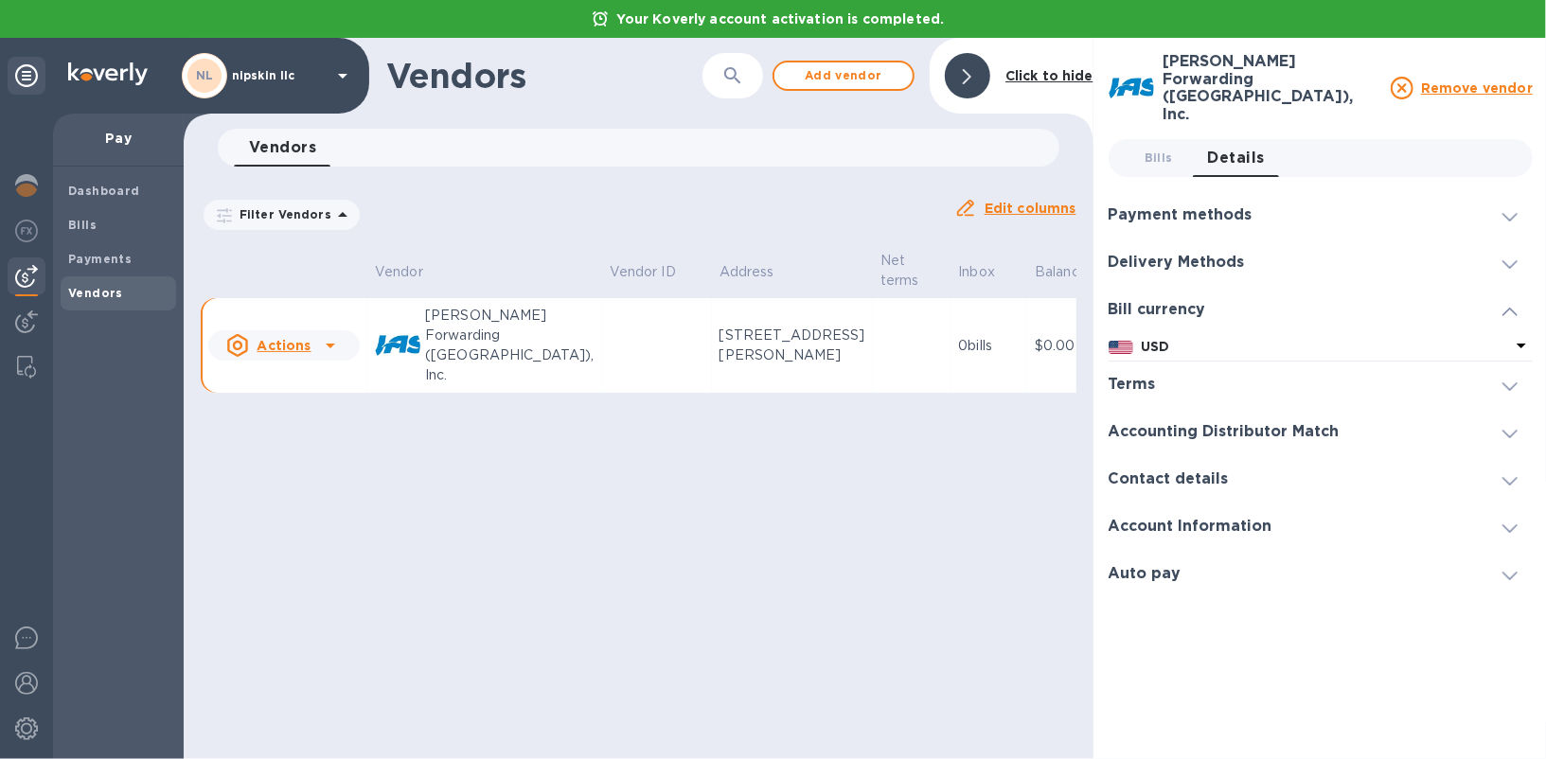
click at [1191, 206] on h3 "Payment methods" at bounding box center [1180, 215] width 144 height 18
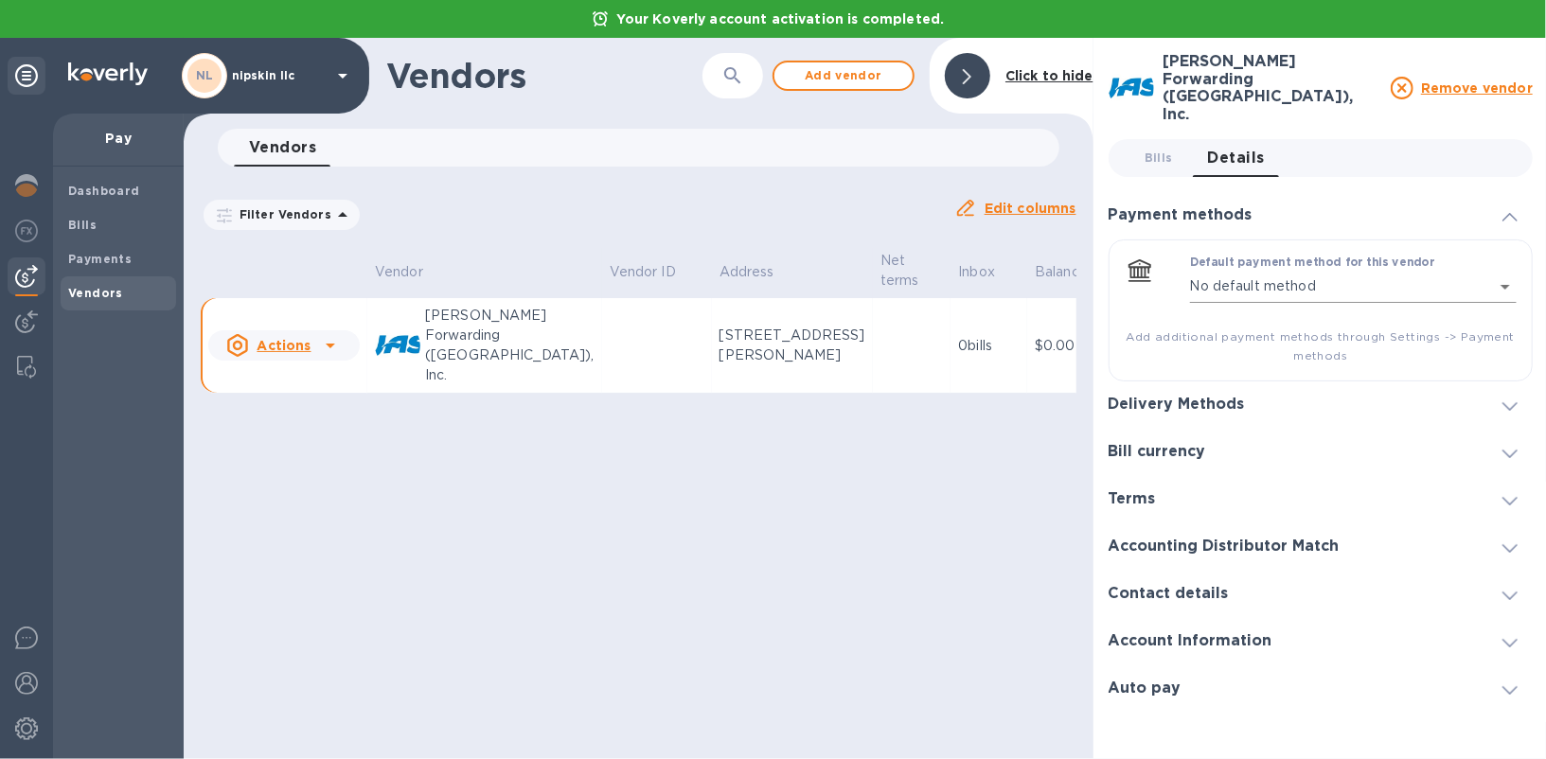
click at [1236, 270] on body "Your Koverly account activation is completed. NL nipskin llc Pay Dashboard Bill…" at bounding box center [773, 379] width 1546 height 759
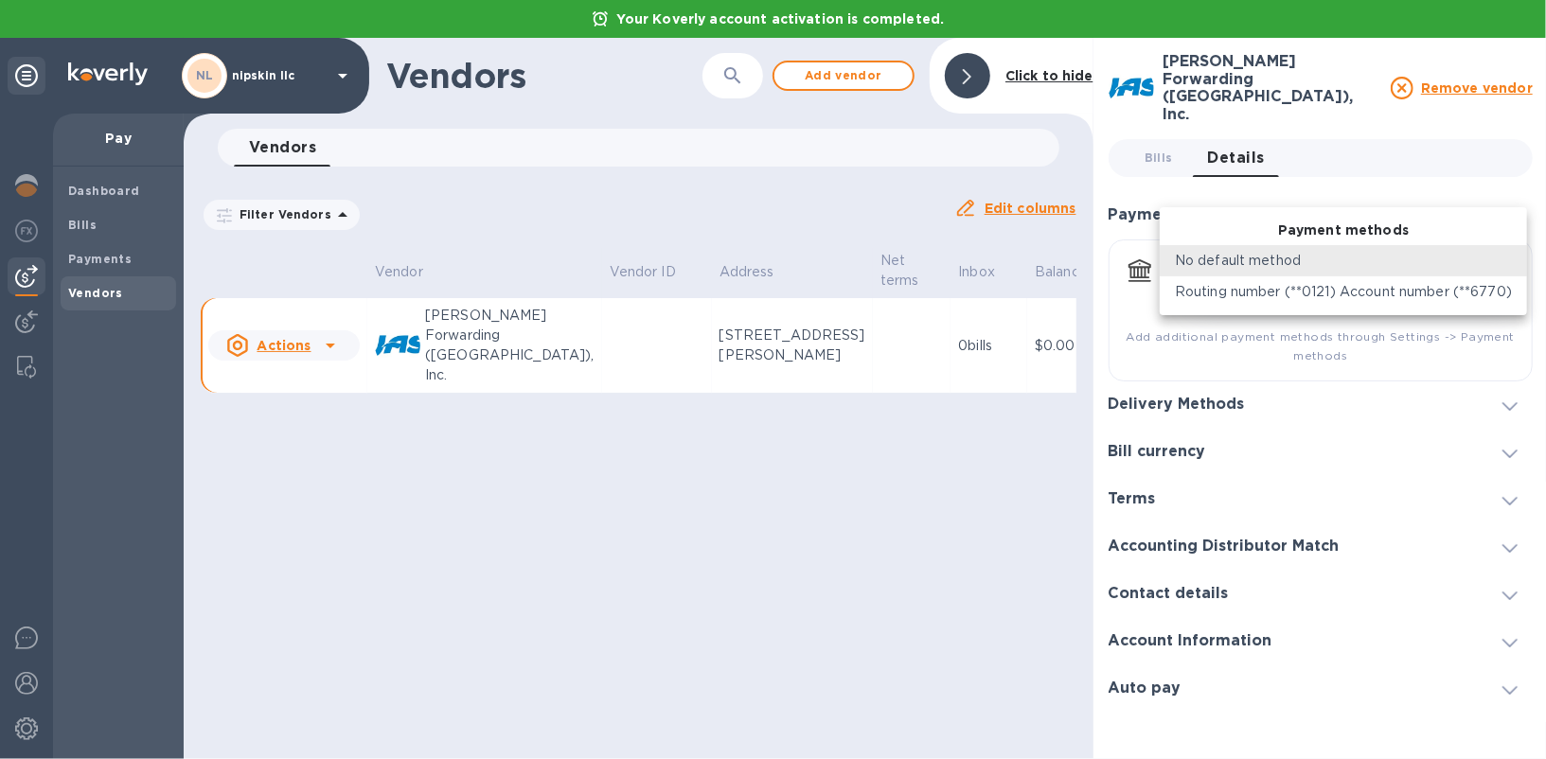
click at [1214, 253] on p "No default method" at bounding box center [1238, 261] width 126 height 20
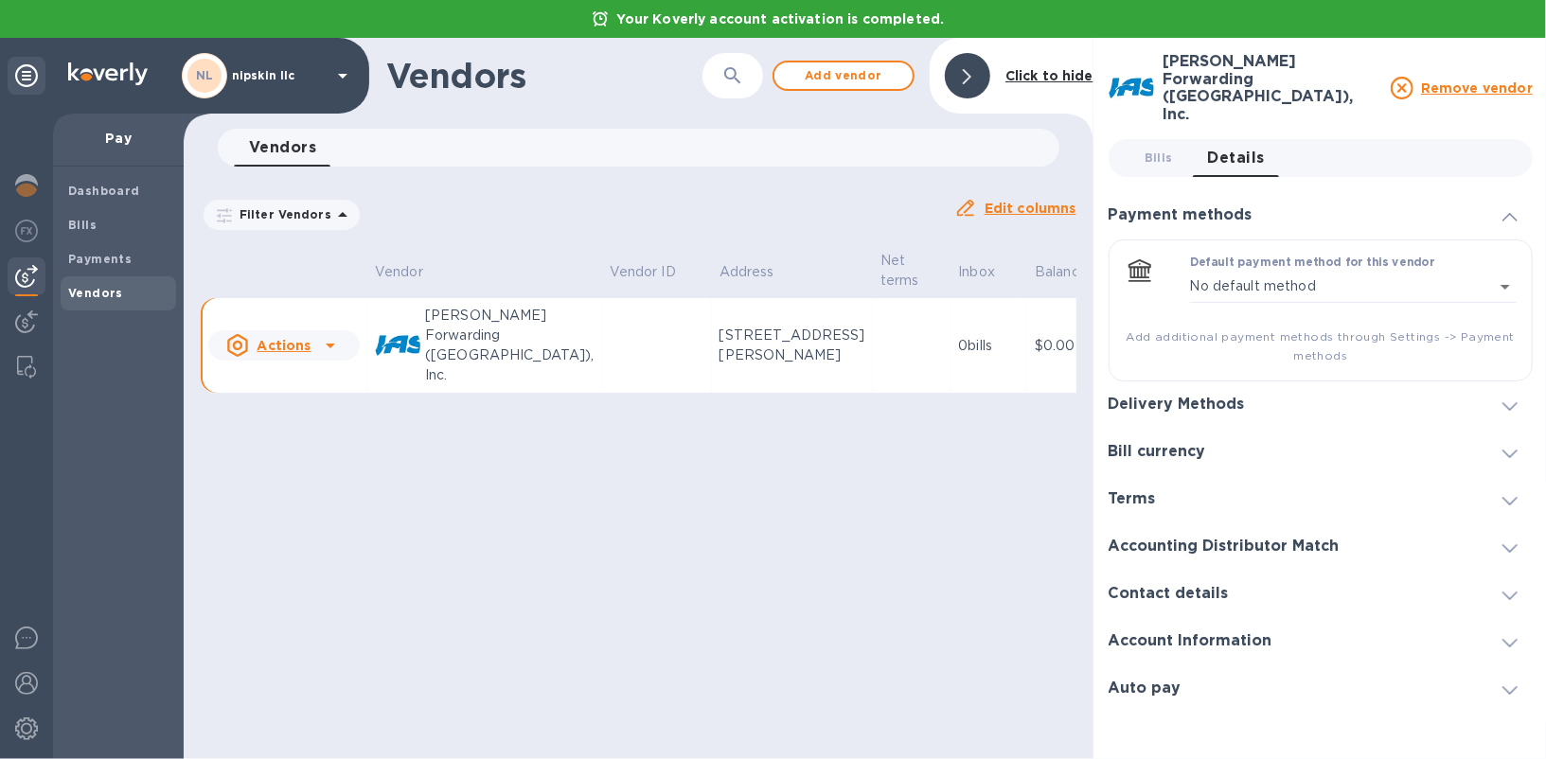
click at [1197, 327] on span "Add additional payment methods through Settings -> Payment methods" at bounding box center [1320, 346] width 392 height 38
click at [327, 334] on icon at bounding box center [330, 345] width 23 height 23
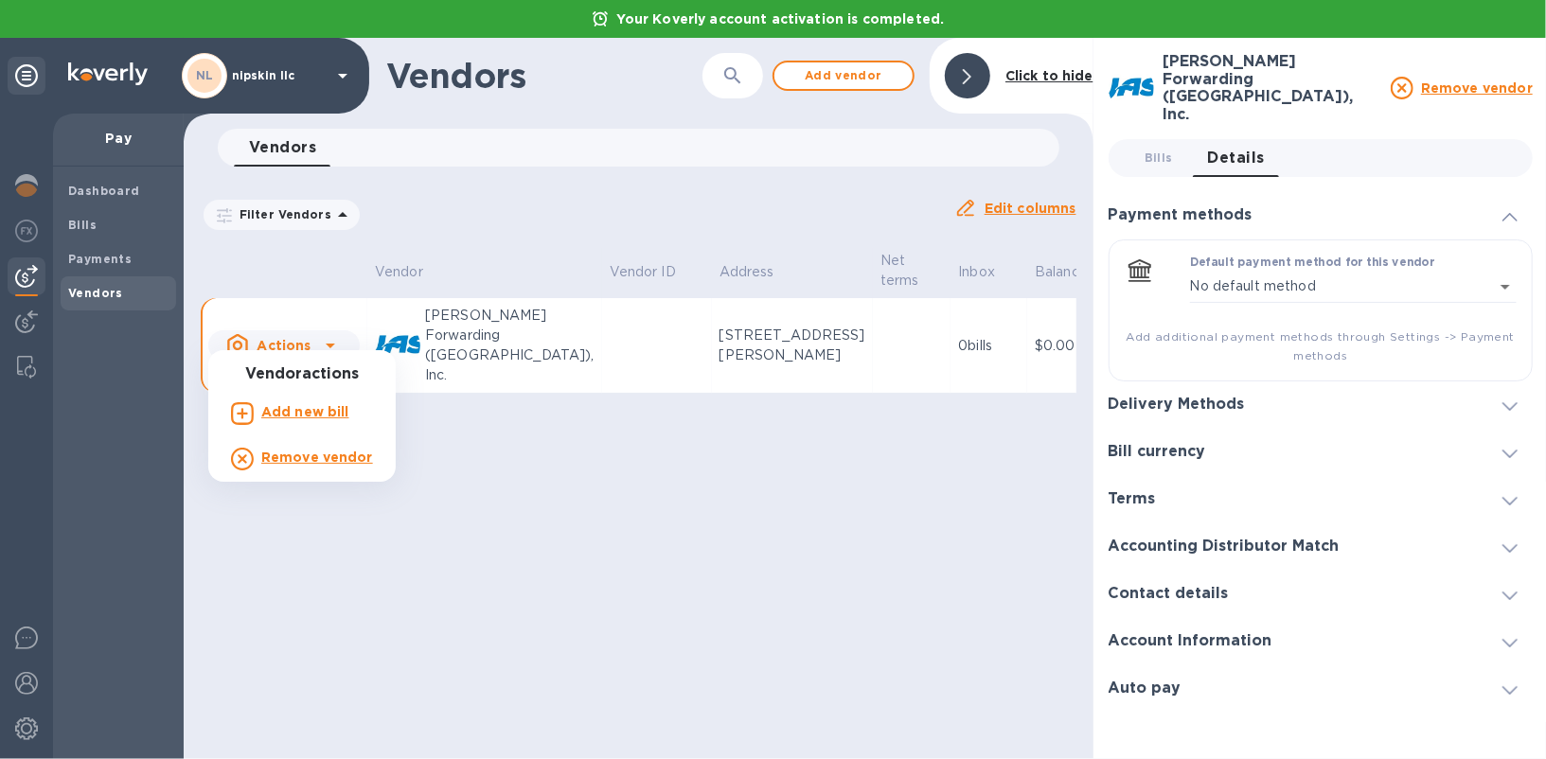
click at [327, 373] on h3 "Vendor actions" at bounding box center [301, 374] width 187 height 18
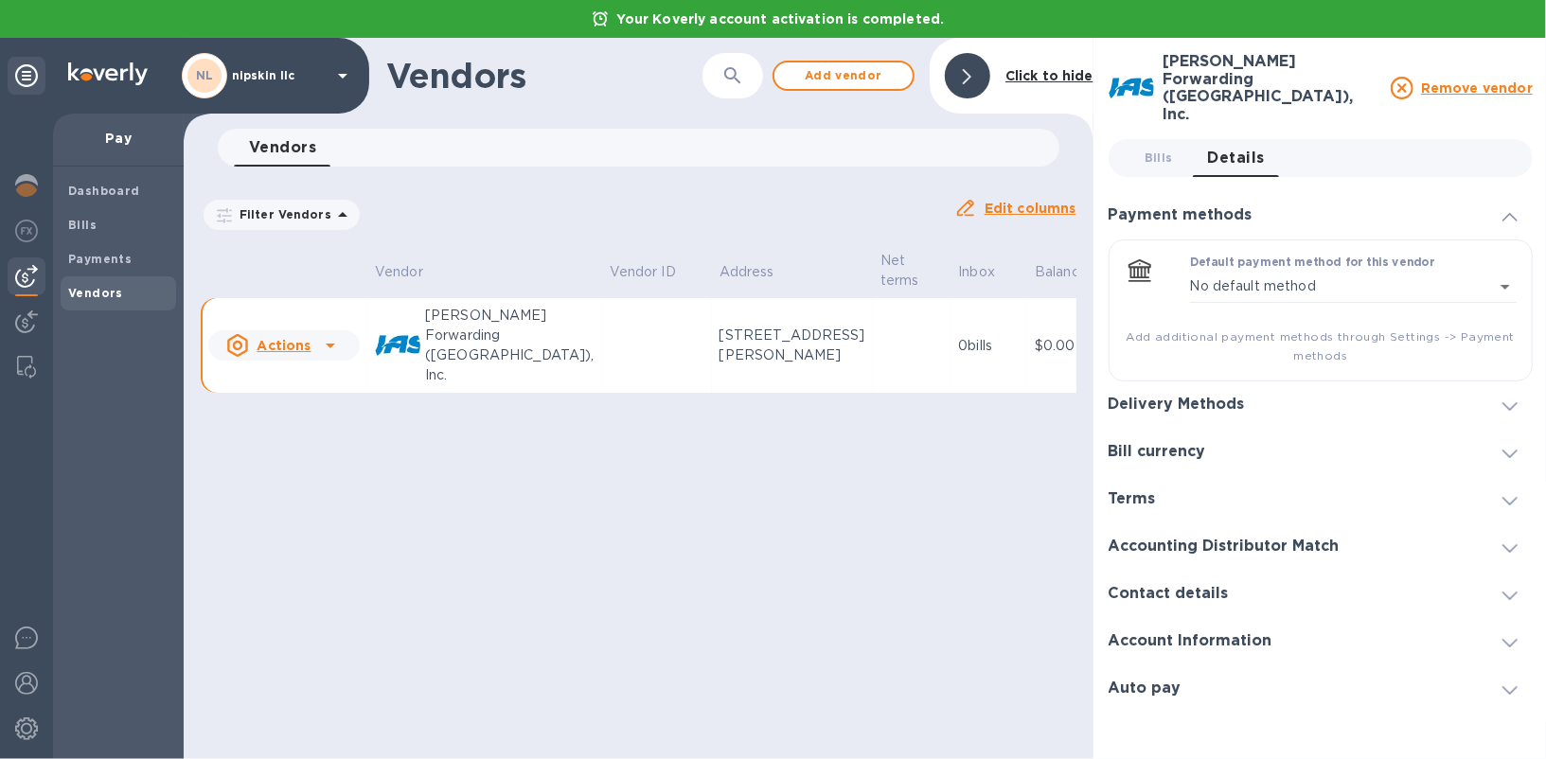
click at [323, 418] on div "Vendors ​ Add vendor Click to hide Vendors 0 Filter Vendors Auto pay: All Edit …" at bounding box center [639, 398] width 910 height 721
click at [455, 356] on p "[PERSON_NAME] Forwarding ([GEOGRAPHIC_DATA]), Inc." at bounding box center [509, 346] width 169 height 80
click at [1027, 351] on td "$0.00" at bounding box center [1073, 346] width 93 height 96
click at [343, 331] on div at bounding box center [330, 345] width 30 height 30
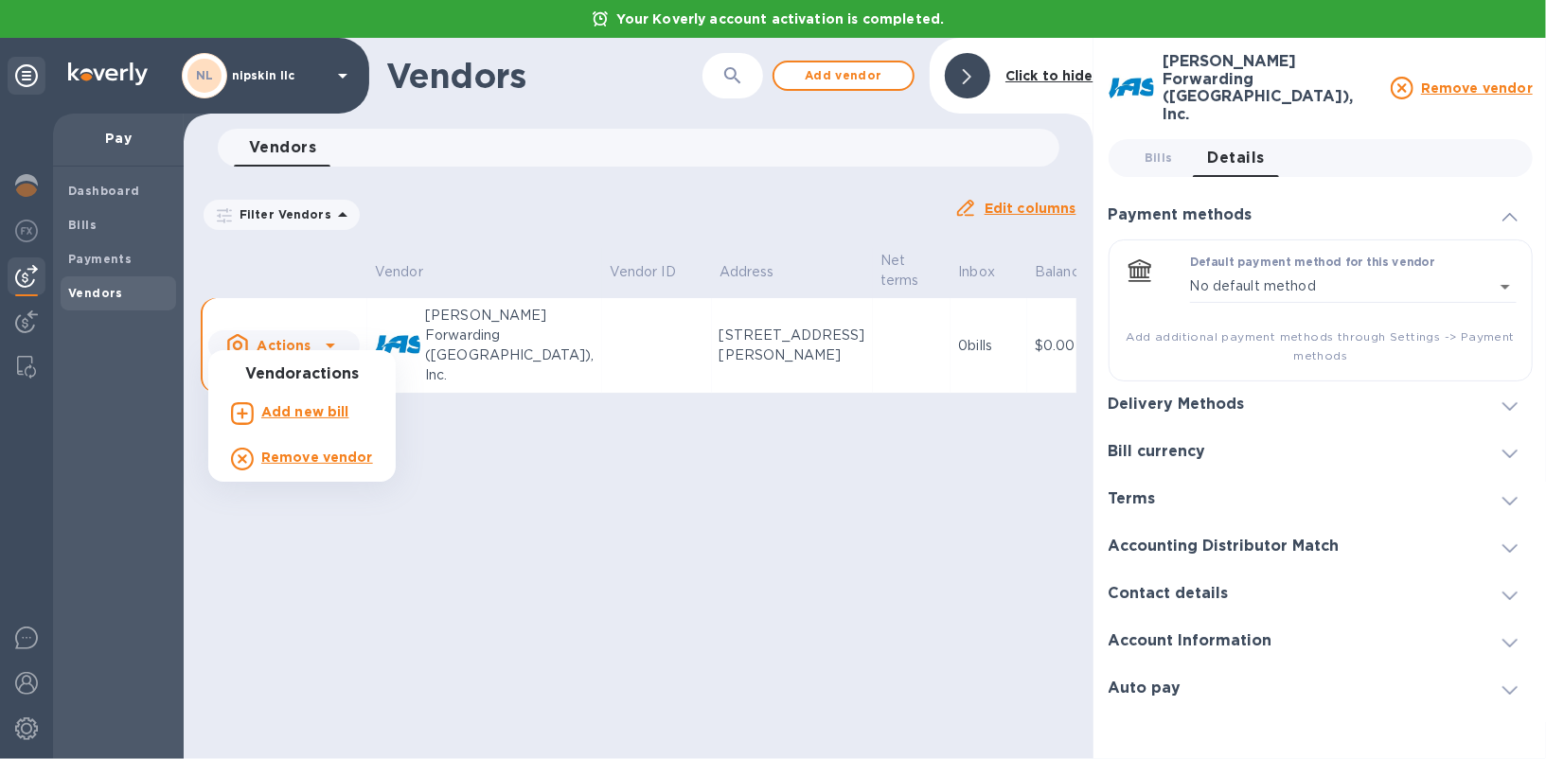
click at [496, 460] on div at bounding box center [773, 379] width 1546 height 759
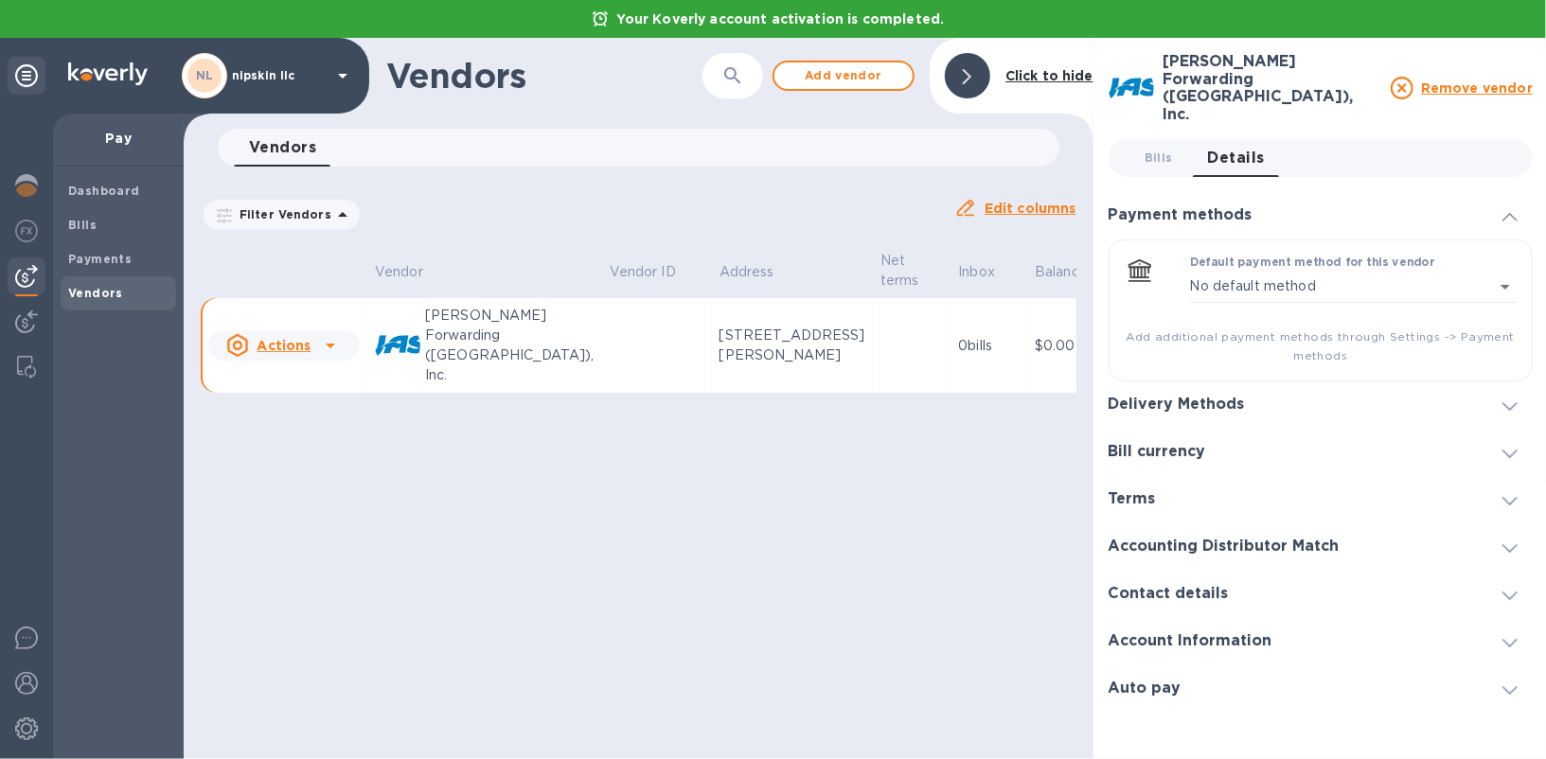
click at [602, 334] on td at bounding box center [657, 346] width 110 height 96
click at [482, 343] on p "[PERSON_NAME] Forwarding ([GEOGRAPHIC_DATA]), Inc." at bounding box center [509, 346] width 169 height 80
click at [103, 219] on span "Bills" at bounding box center [118, 225] width 100 height 19
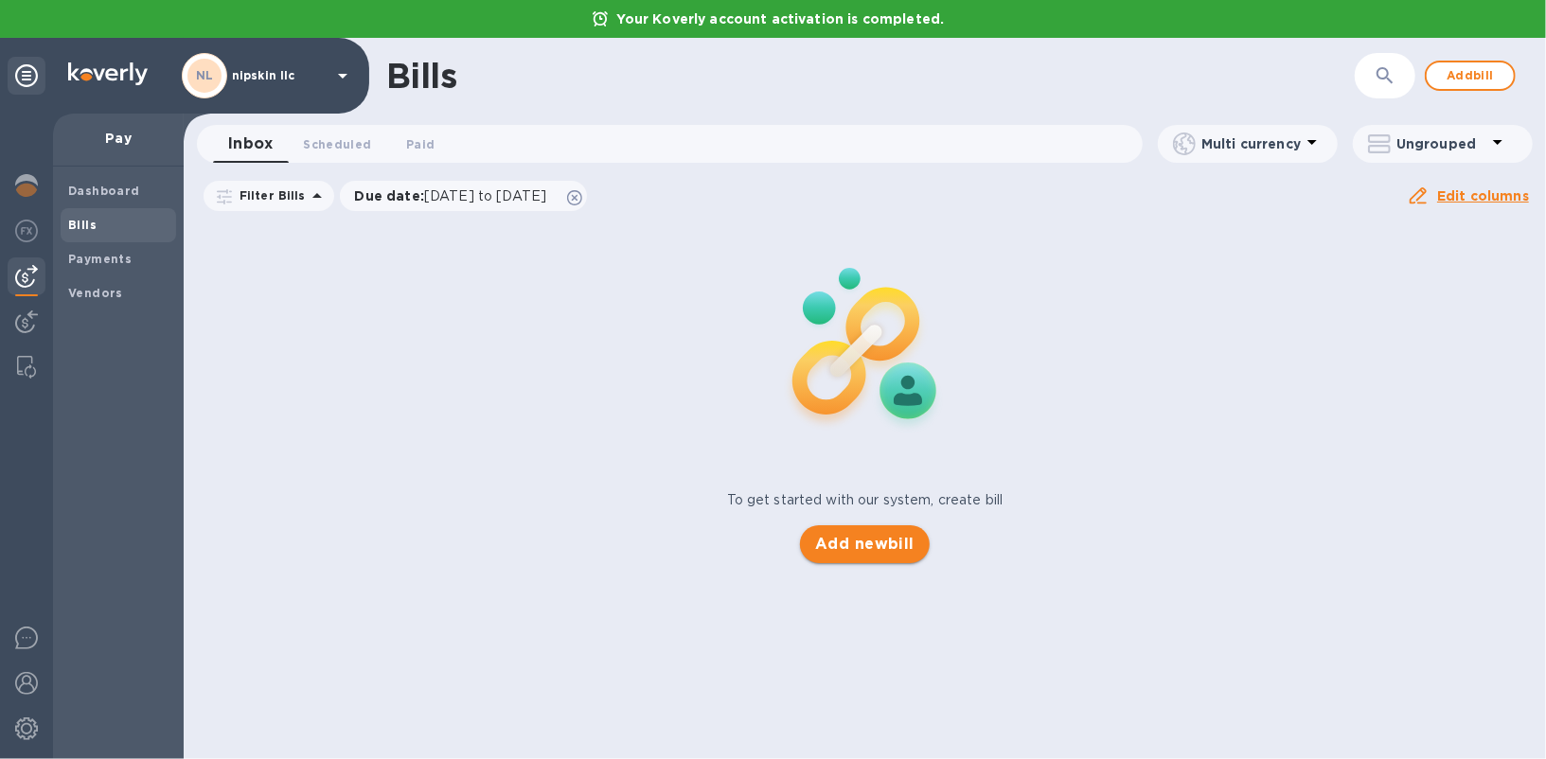
click at [859, 544] on span "Add new bill" at bounding box center [864, 544] width 99 height 23
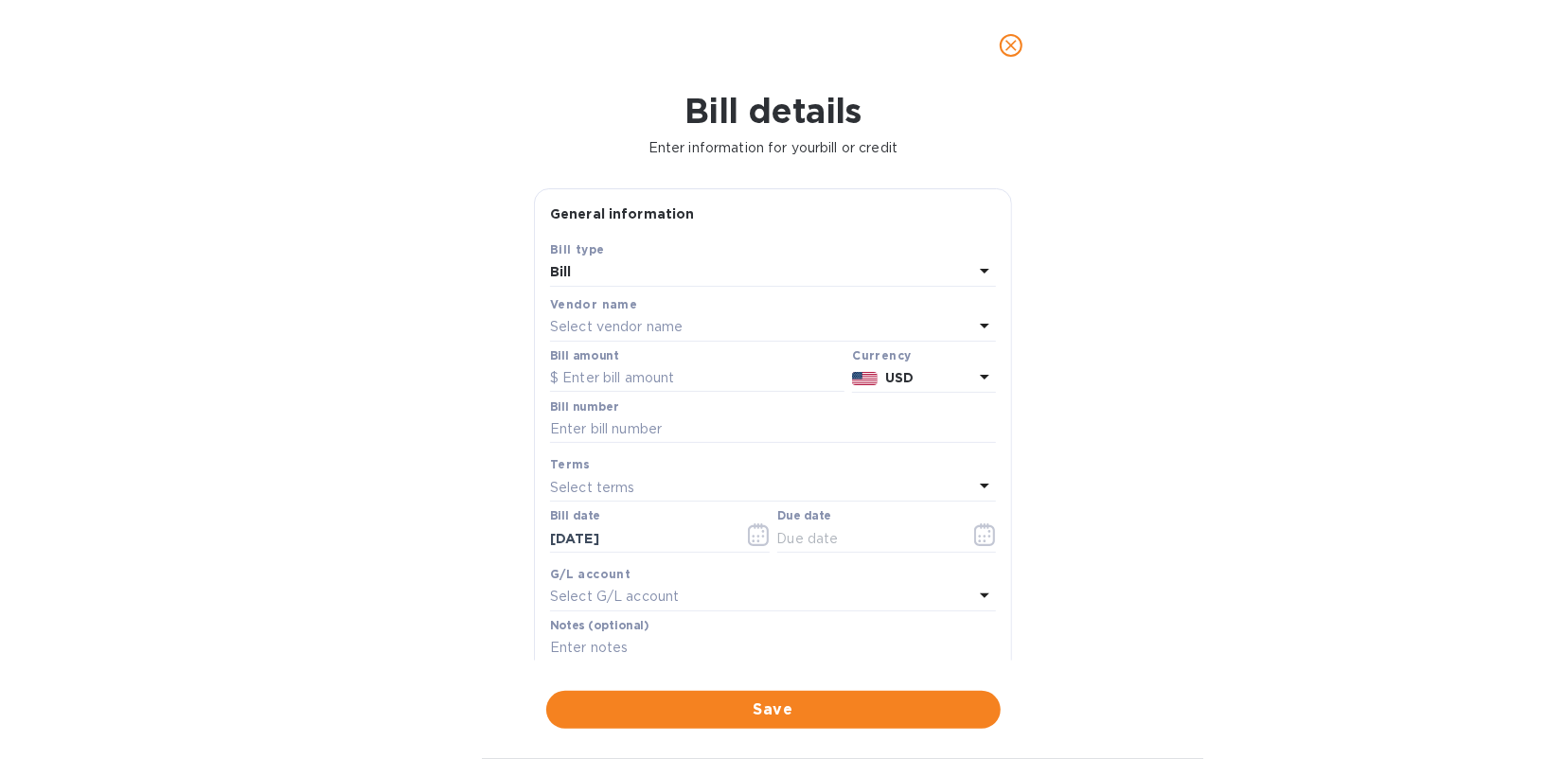
click at [620, 327] on p "Select vendor name" at bounding box center [616, 327] width 133 height 20
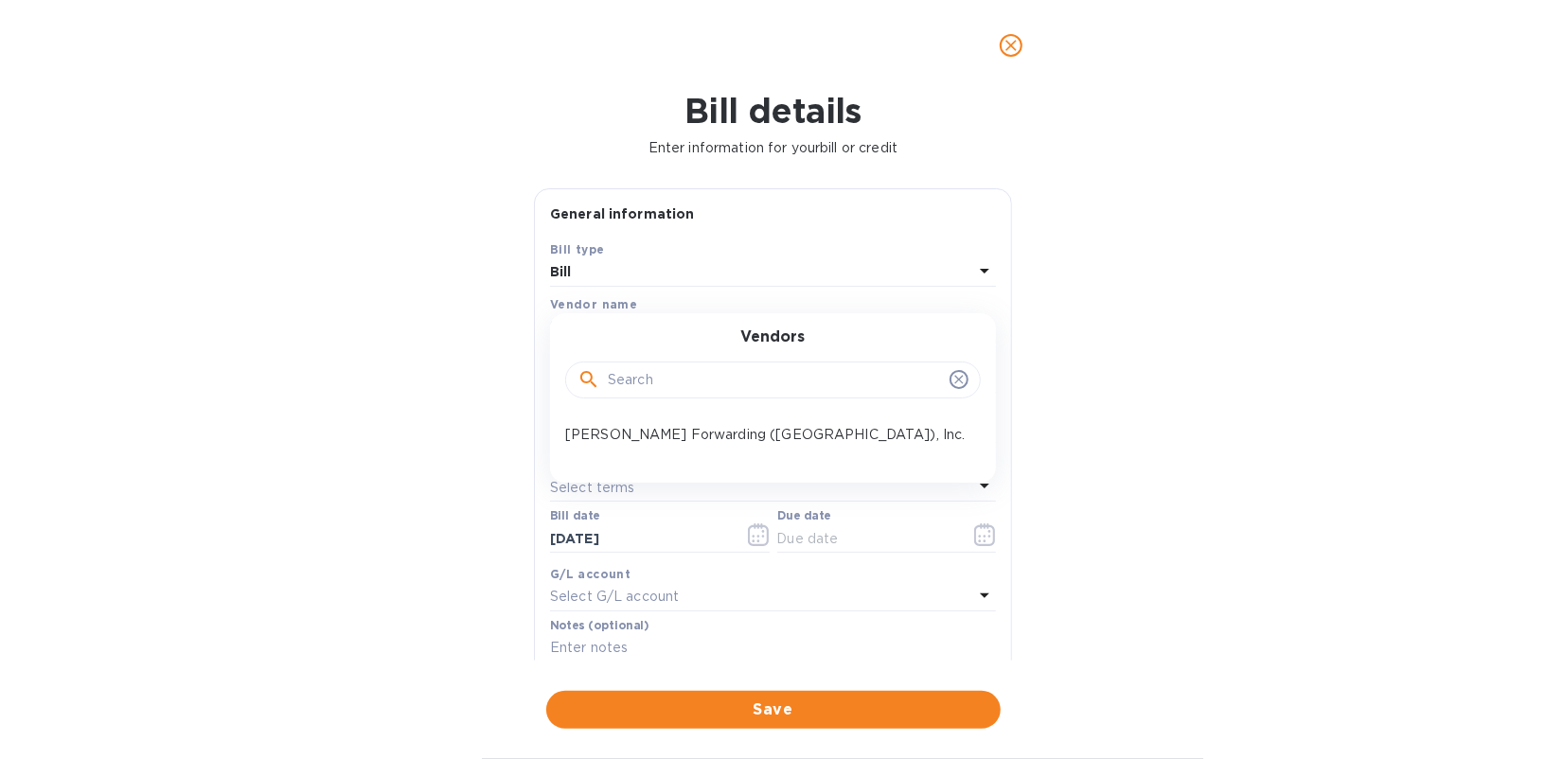
click at [639, 456] on div "Vendors [PERSON_NAME] Forwarding ([GEOGRAPHIC_DATA]), Inc." at bounding box center [773, 397] width 446 height 169
click at [655, 442] on p "[PERSON_NAME] Forwarding ([GEOGRAPHIC_DATA]), Inc." at bounding box center [765, 435] width 400 height 20
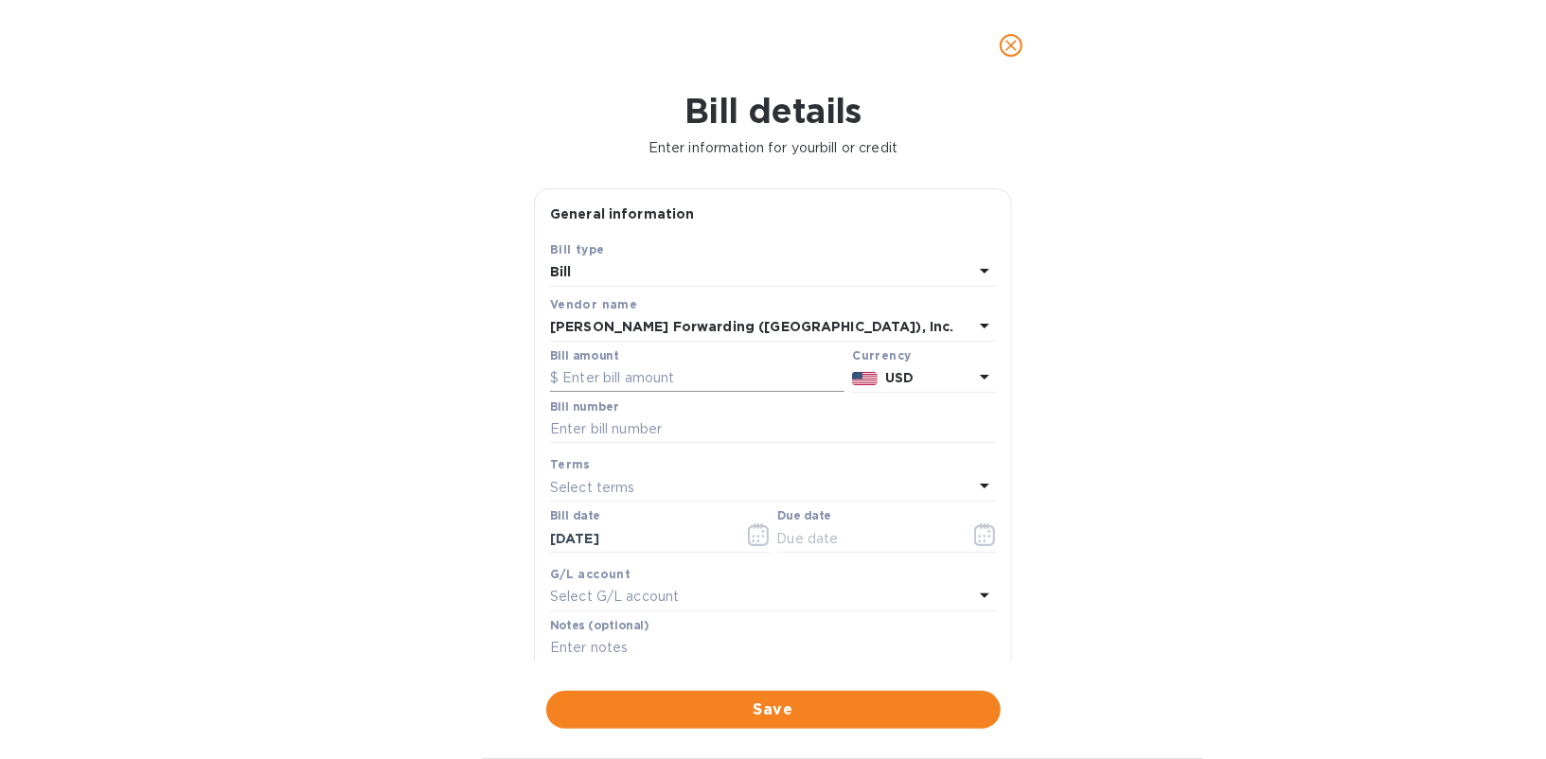
click at [616, 374] on input "text" at bounding box center [697, 378] width 294 height 28
paste input "5,929.31"
type input "5,929.31"
click at [639, 433] on input "text" at bounding box center [773, 430] width 446 height 28
type input "S509085374"
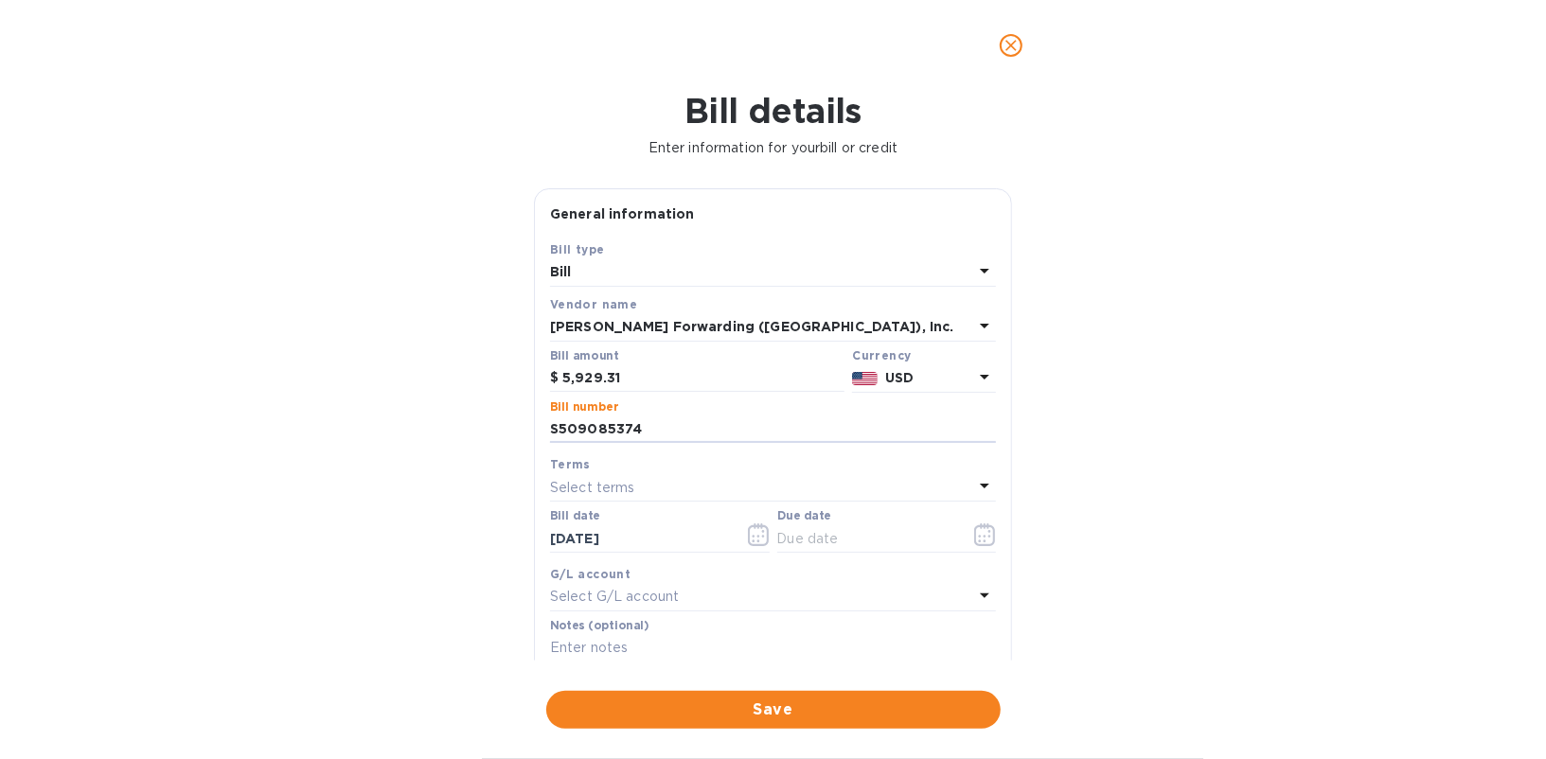
click at [628, 480] on p "Select terms" at bounding box center [592, 488] width 85 height 20
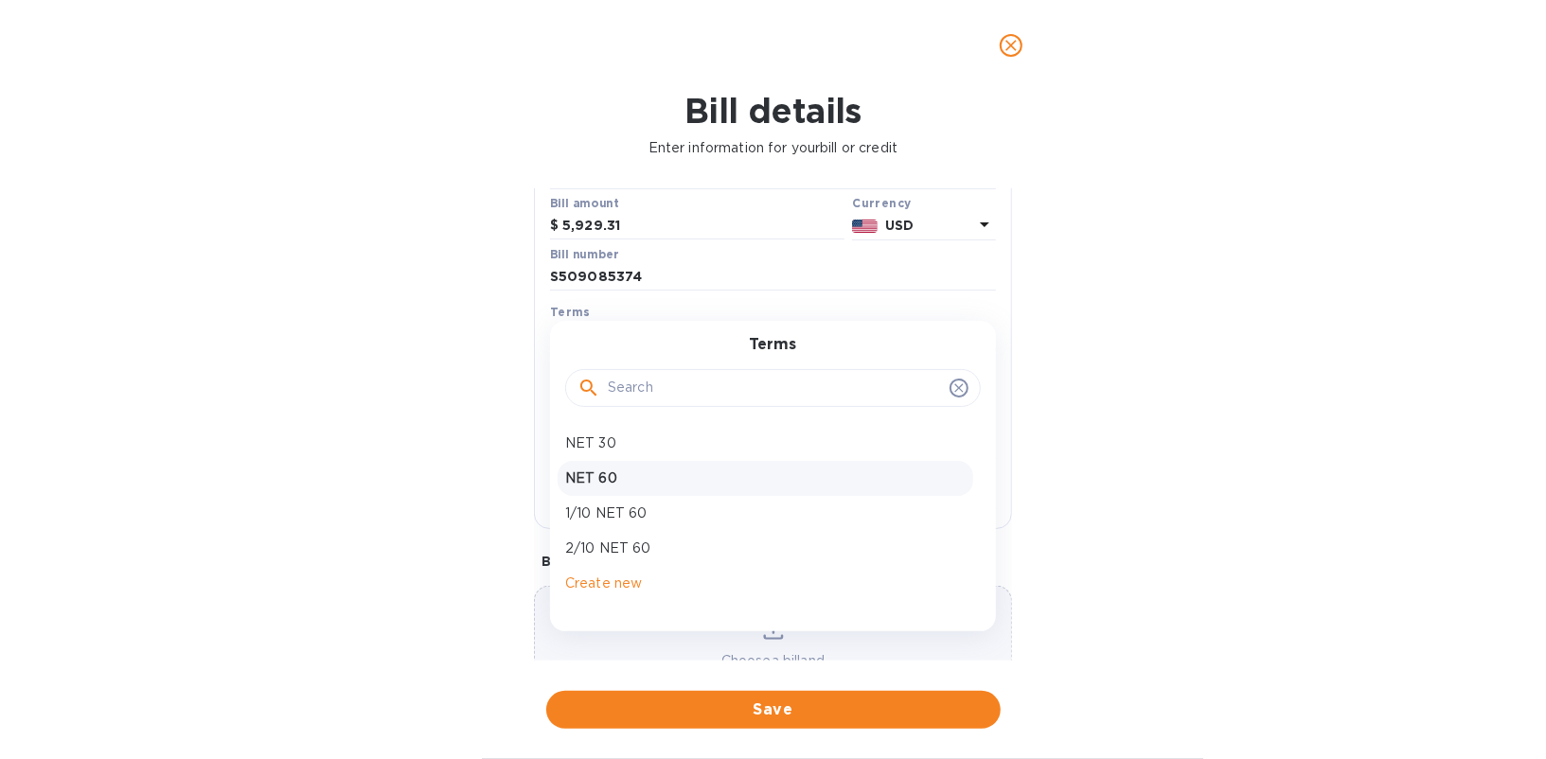
scroll to position [153, 0]
click at [624, 578] on p "Create new" at bounding box center [765, 583] width 400 height 20
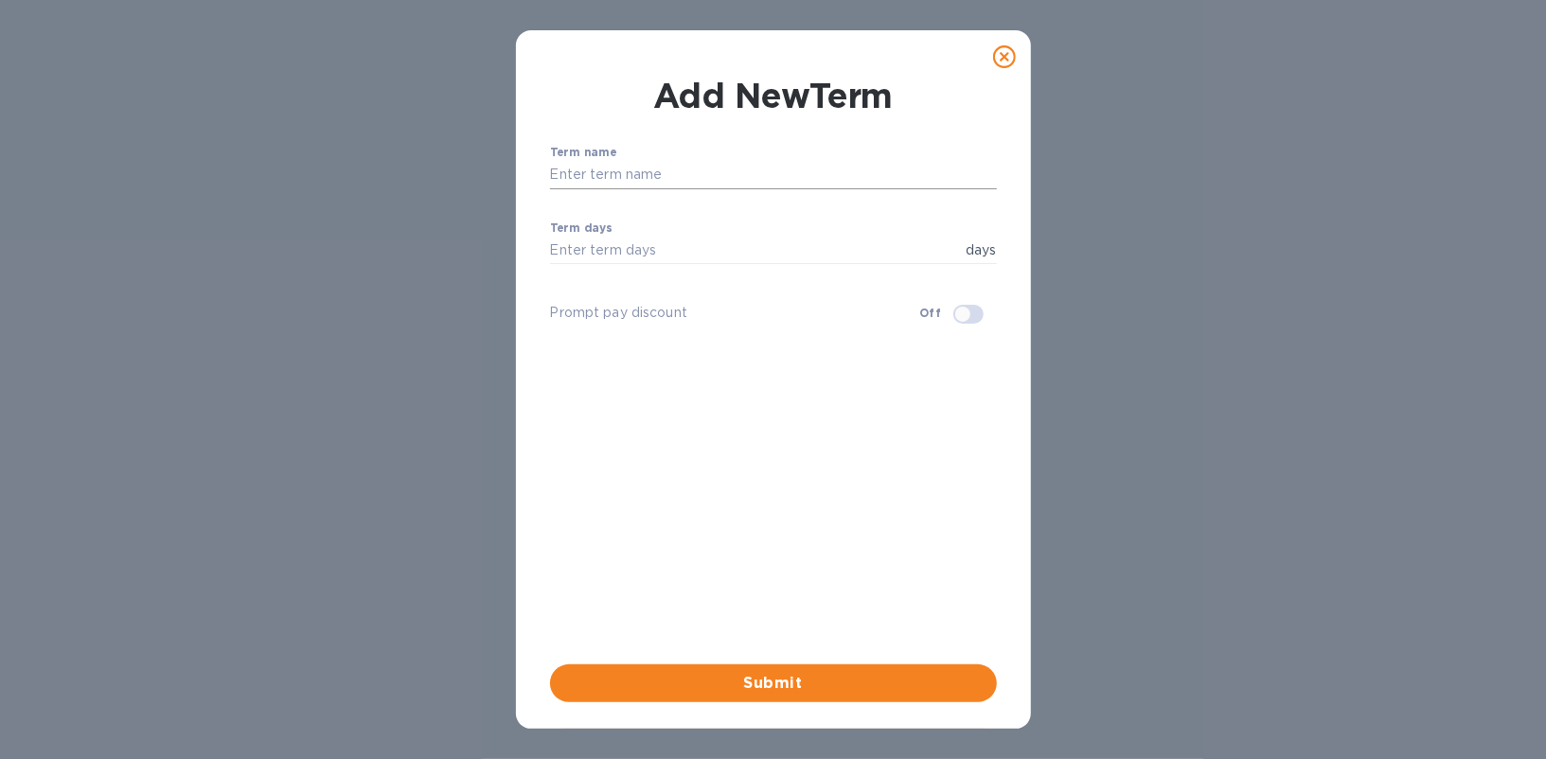
click at [620, 180] on input "text" at bounding box center [773, 175] width 447 height 28
click at [582, 367] on div "Submit" at bounding box center [773, 519] width 454 height 373
click at [1008, 50] on icon at bounding box center [1004, 56] width 23 height 23
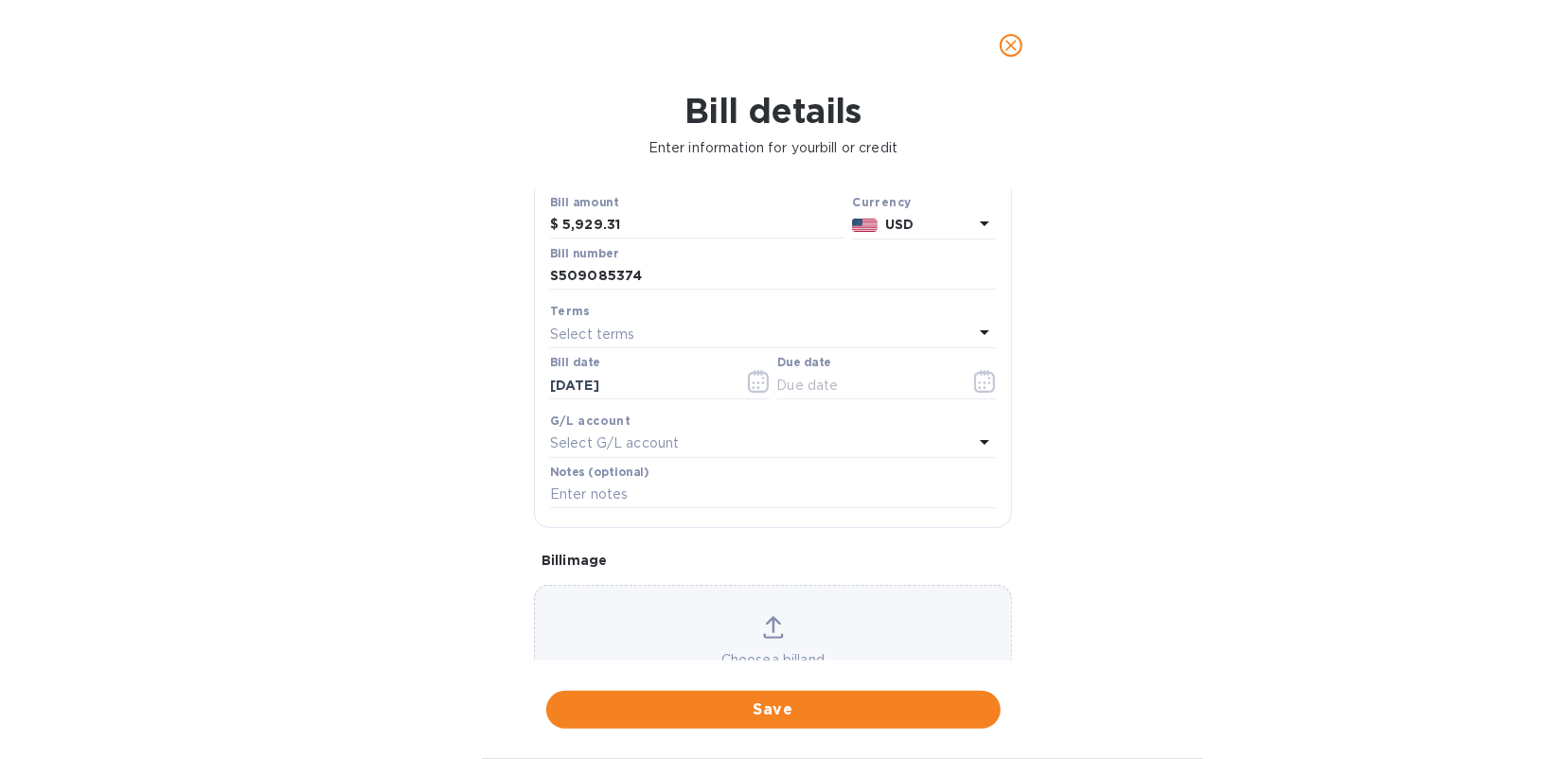
scroll to position [186, 0]
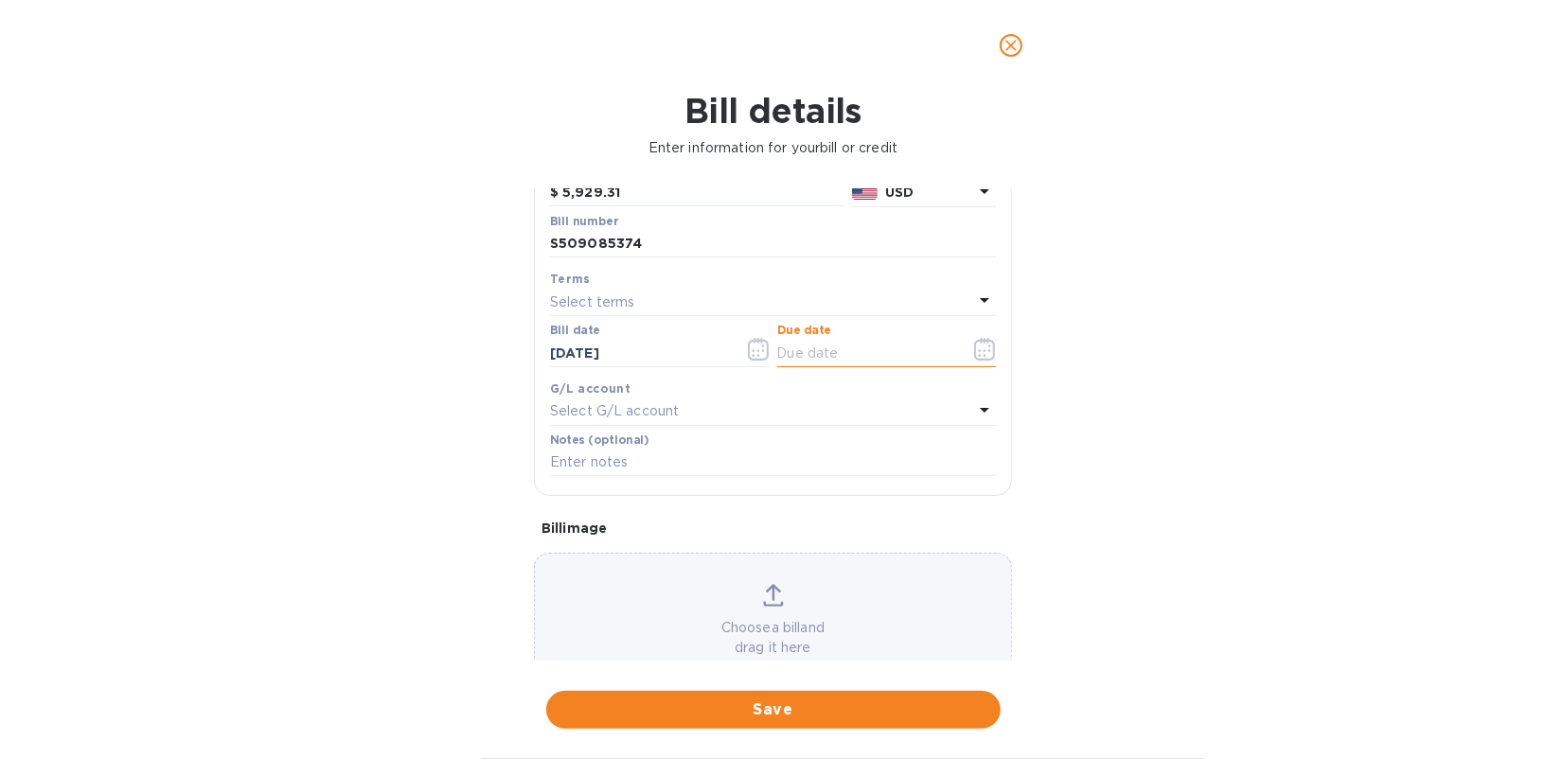
click at [807, 358] on input "text" at bounding box center [866, 353] width 179 height 28
click at [981, 356] on icon "button" at bounding box center [985, 349] width 22 height 23
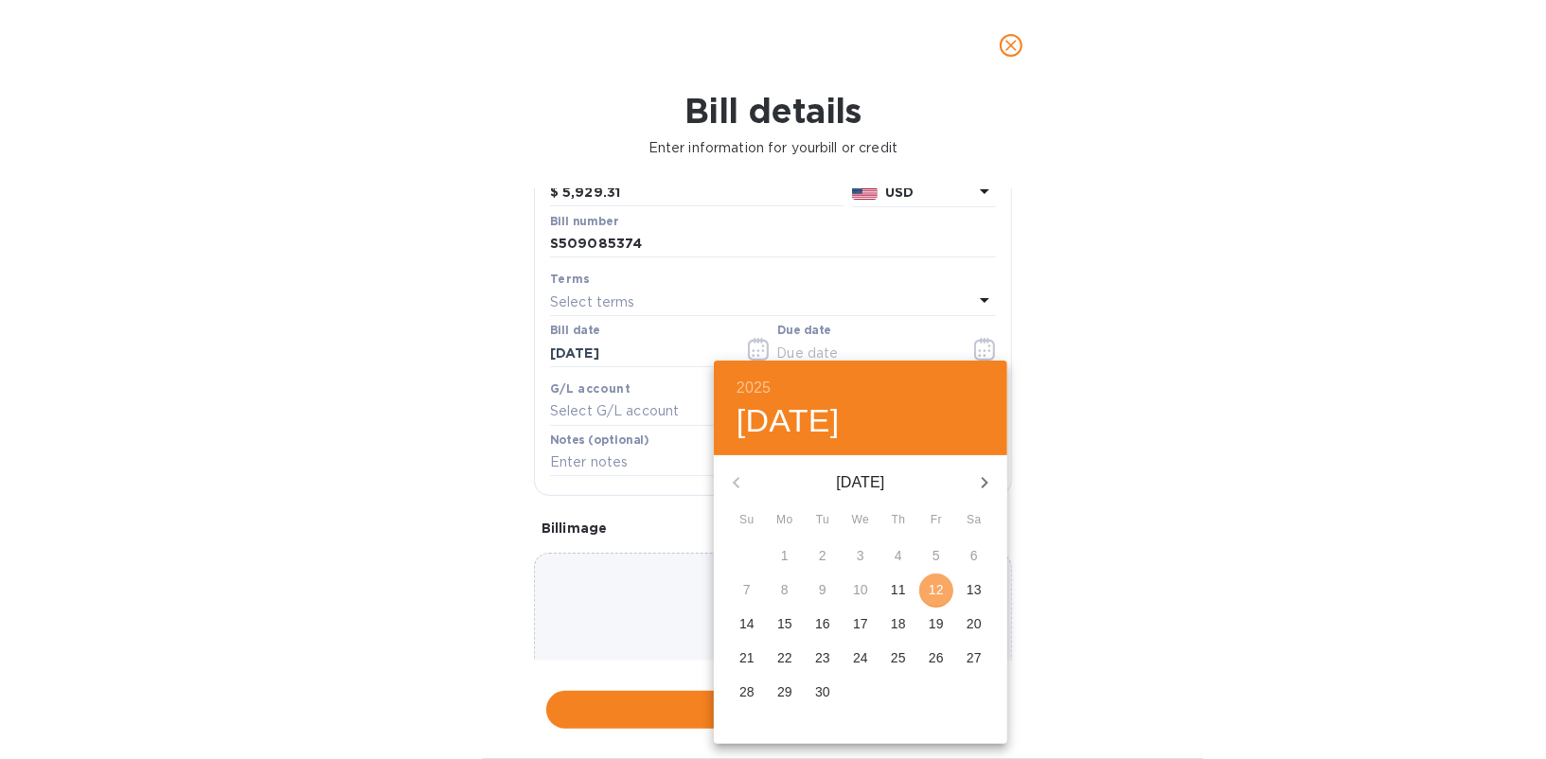
click at [940, 590] on p "12" at bounding box center [936, 589] width 15 height 19
type input "[DATE]"
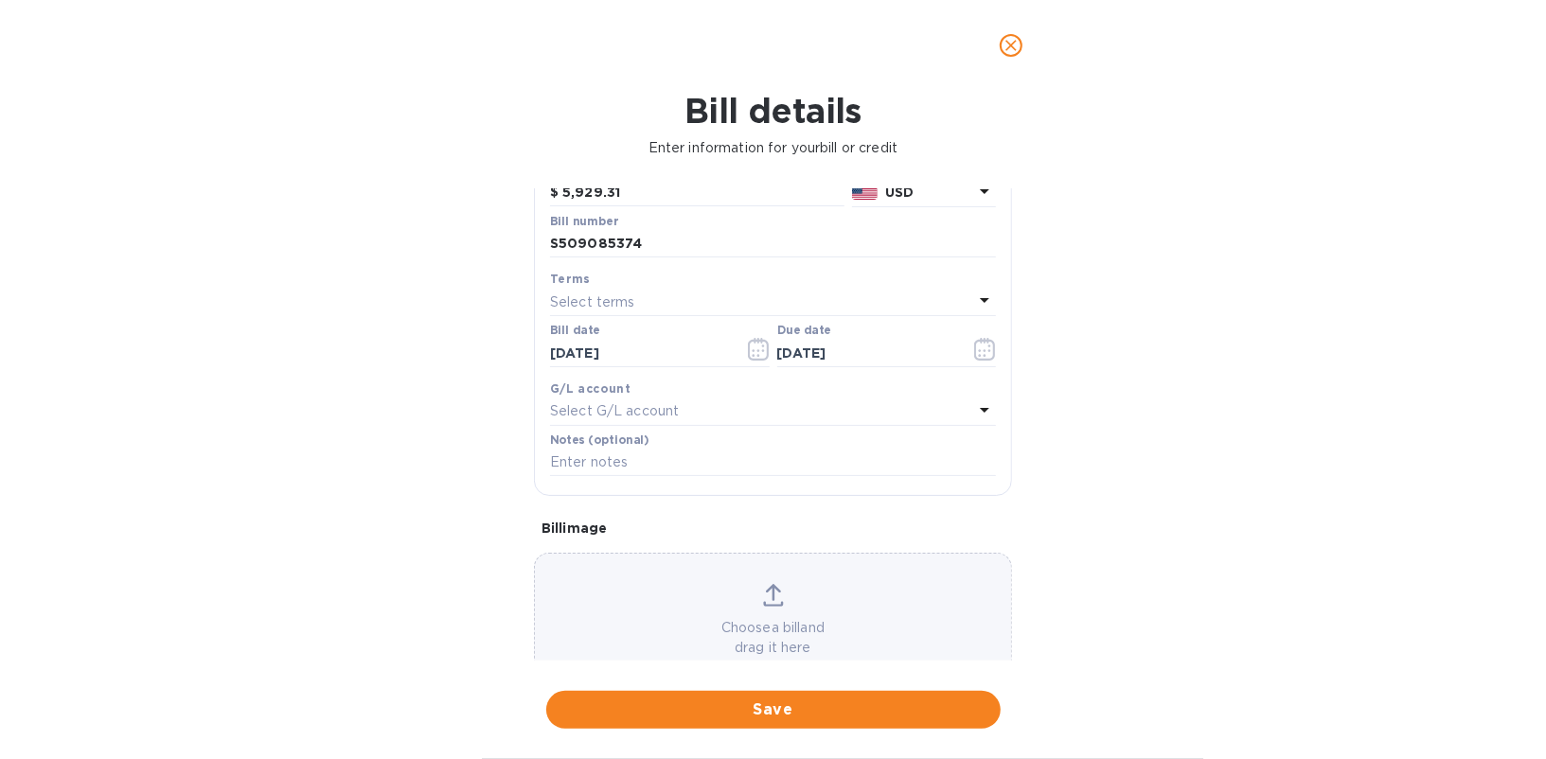
click at [672, 419] on p "Select G/L account" at bounding box center [614, 411] width 129 height 20
click at [508, 410] on div "Bill details Enter information for your bill or credit General information Save…" at bounding box center [773, 425] width 1546 height 668
click at [758, 701] on span "Save" at bounding box center [773, 710] width 424 height 23
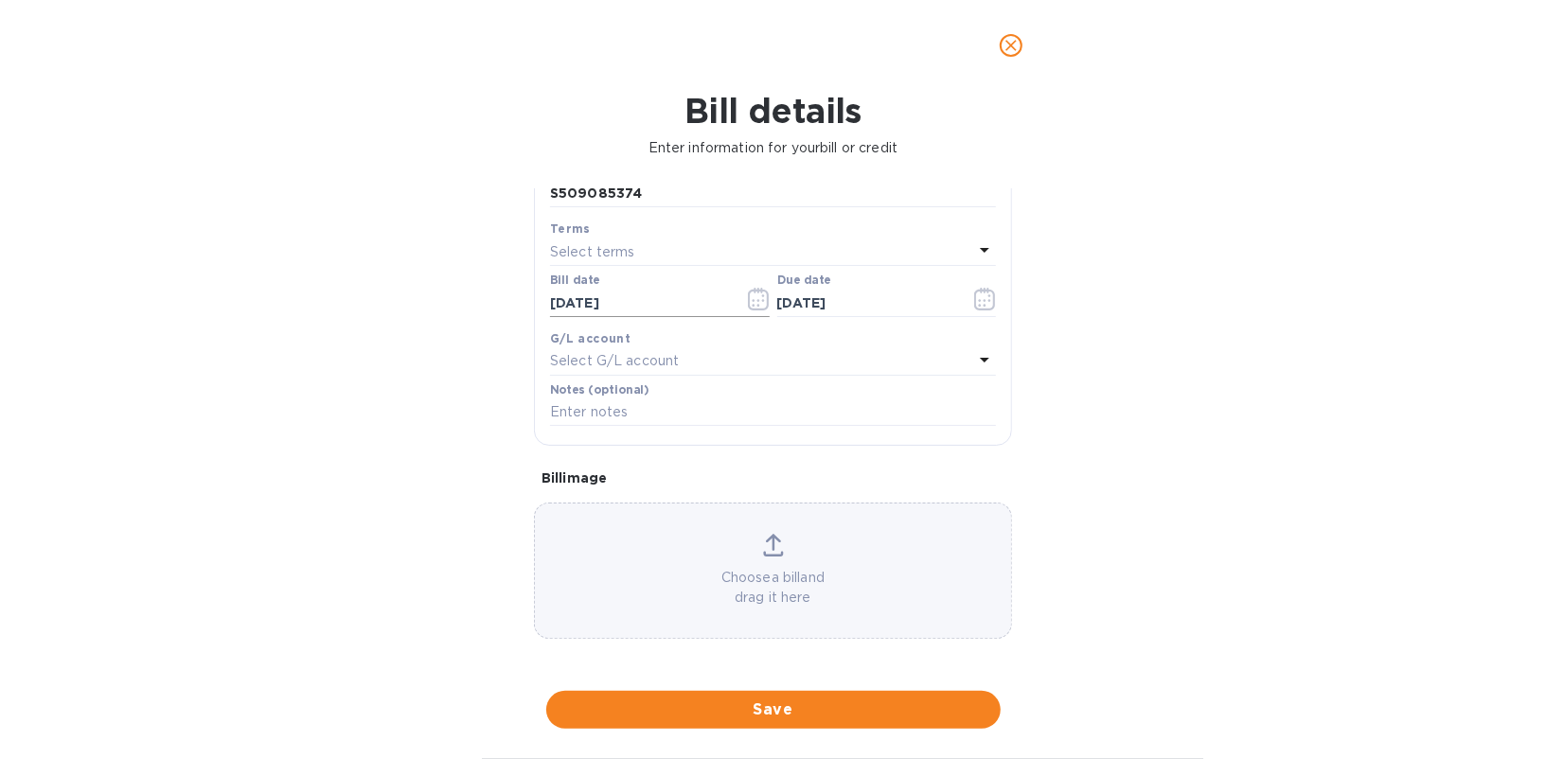
scroll to position [0, 0]
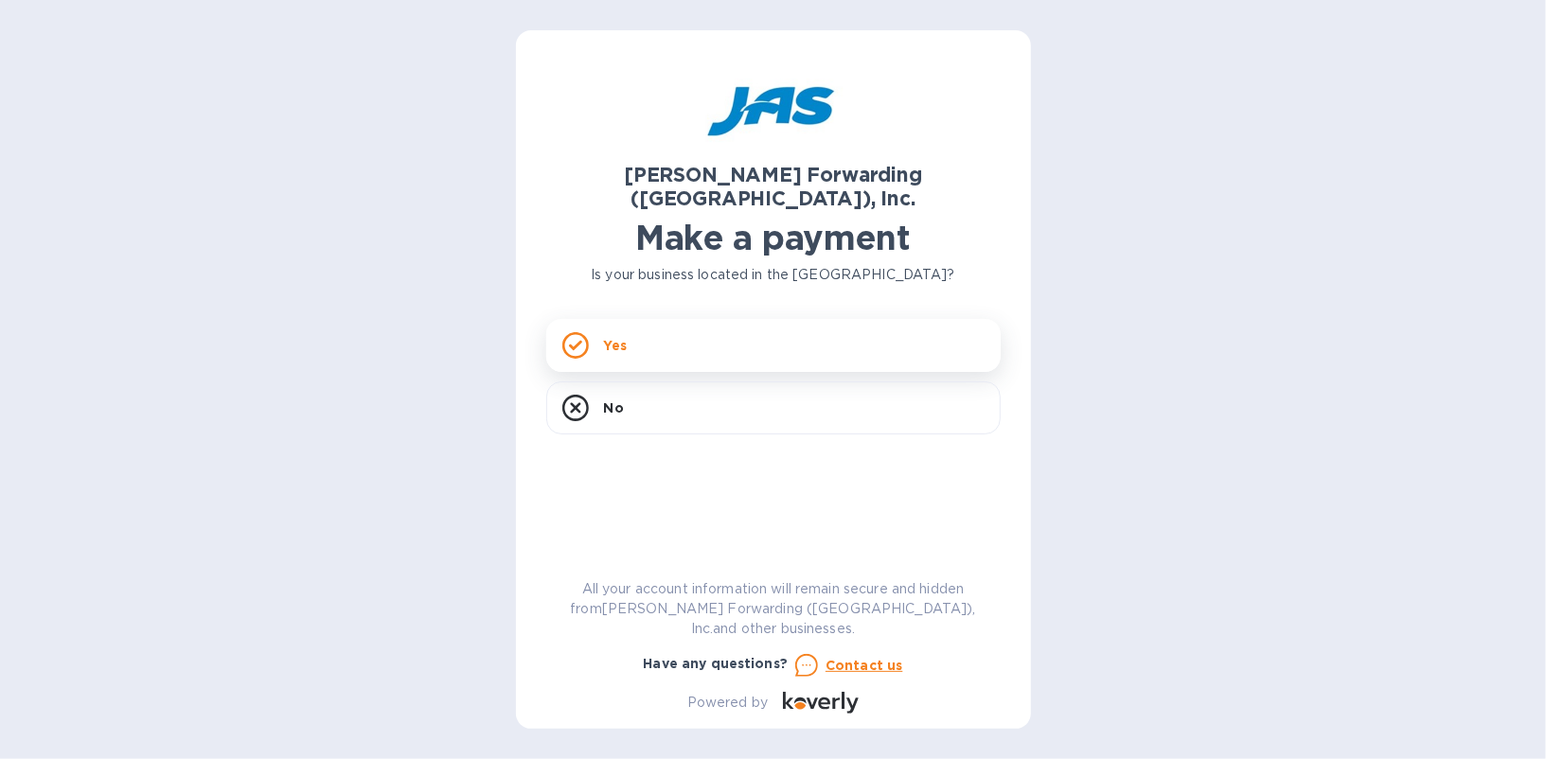
click at [623, 336] on p "Yes" at bounding box center [615, 345] width 23 height 19
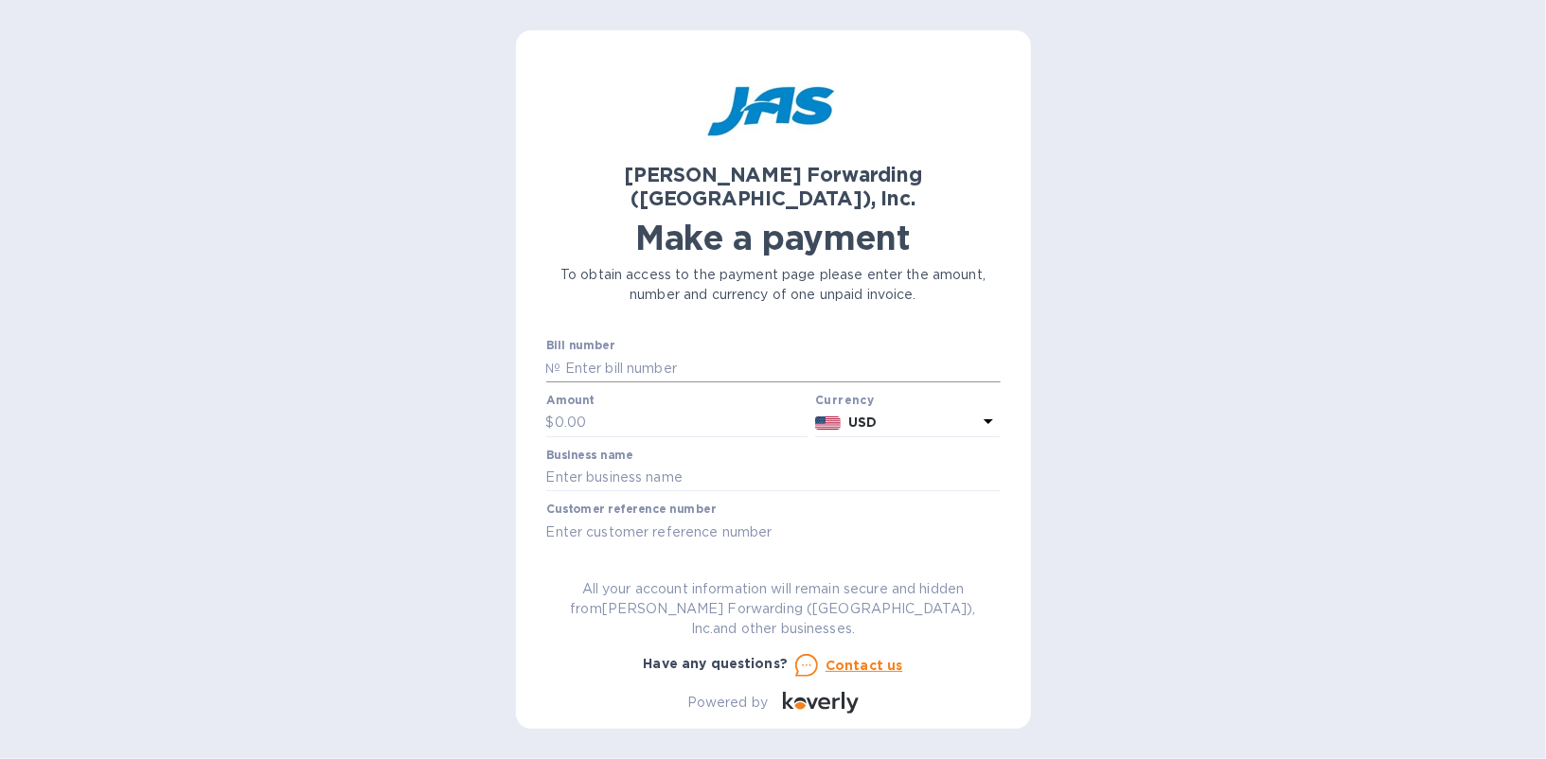
click at [610, 354] on input "text" at bounding box center [780, 368] width 439 height 28
type input "S509085374"
click at [640, 409] on input "text" at bounding box center [682, 423] width 254 height 28
paste input "5,929.31"
type input "5,929.31"
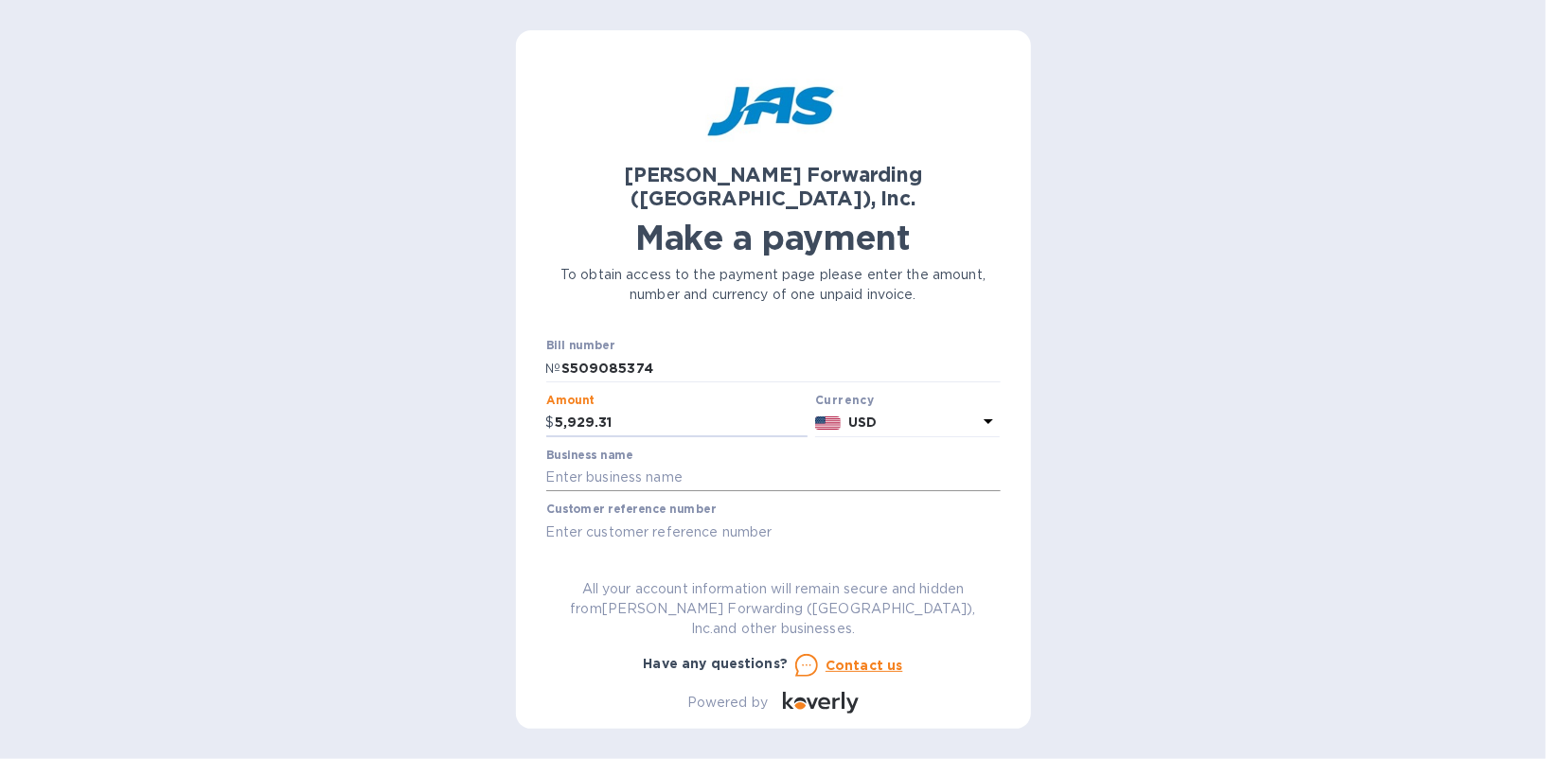
click at [688, 464] on input "text" at bounding box center [773, 478] width 454 height 28
type input "nipskin llc"
click at [712, 518] on input "text" at bounding box center [773, 532] width 454 height 28
type input "NIPSKILFY"
click at [739, 573] on button "Go to payment page" at bounding box center [773, 592] width 454 height 38
